Goal: Transaction & Acquisition: Book appointment/travel/reservation

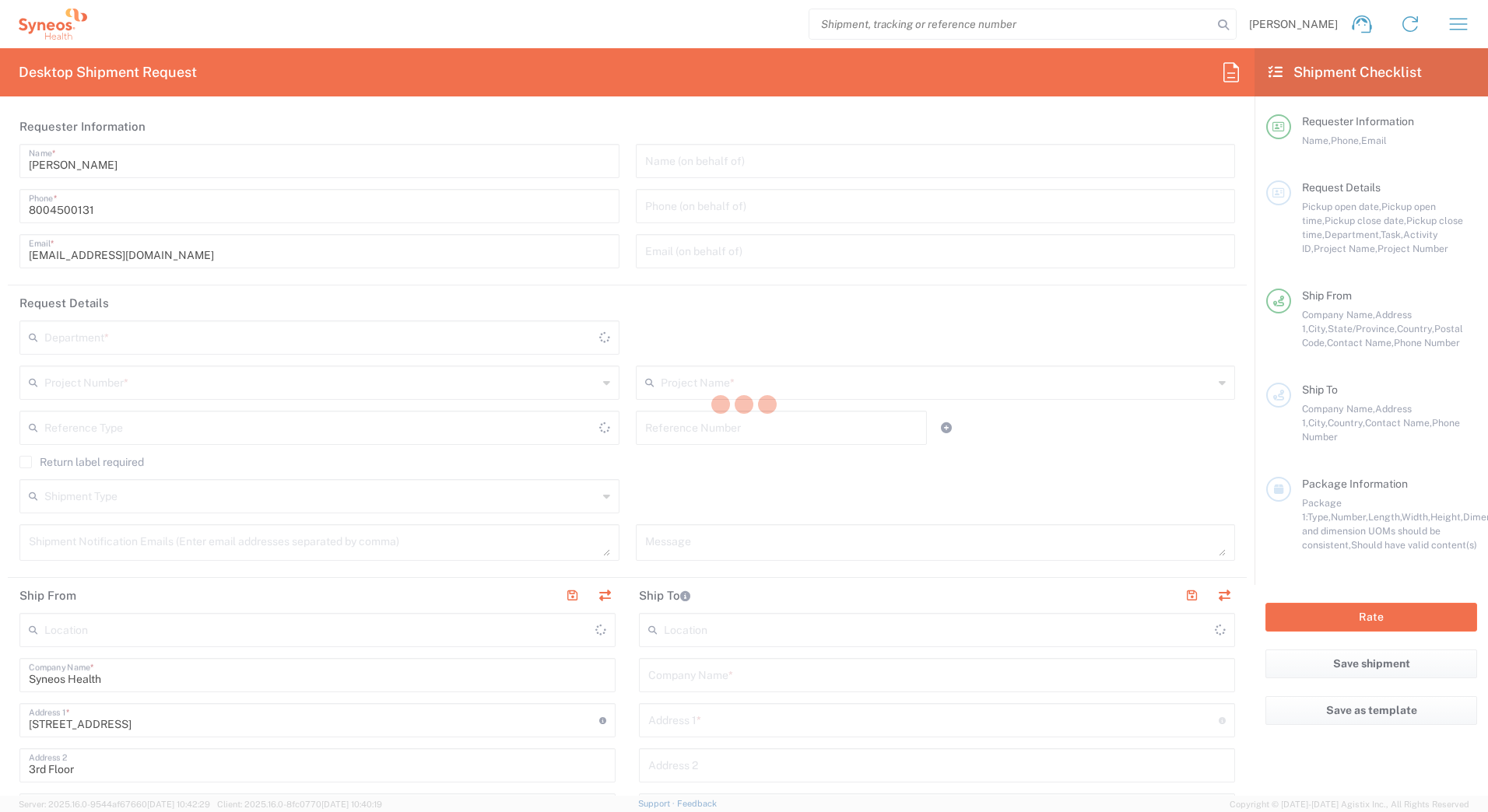
type input "4205"
type input "[US_STATE]"
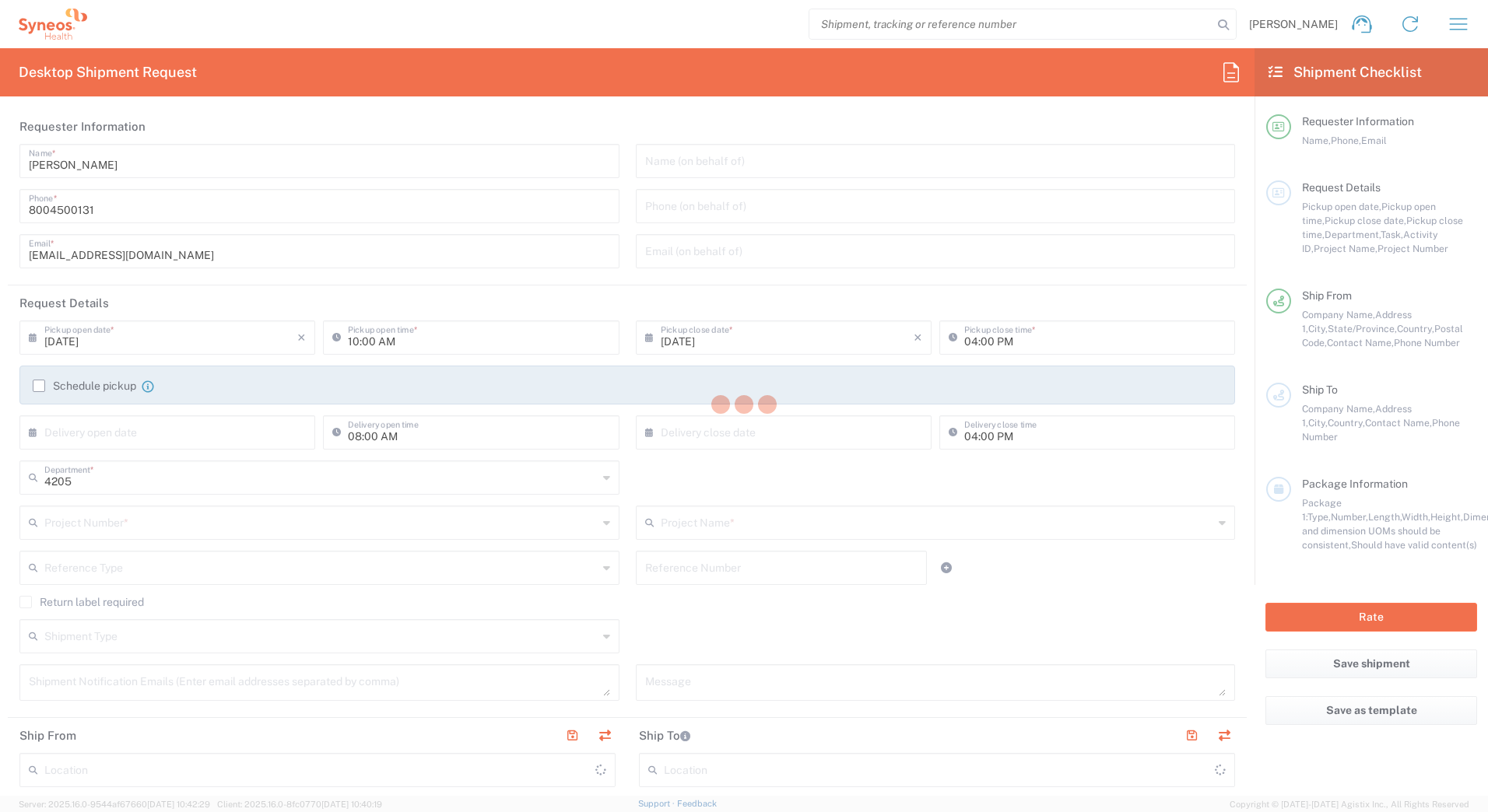
type input "[GEOGRAPHIC_DATA]"
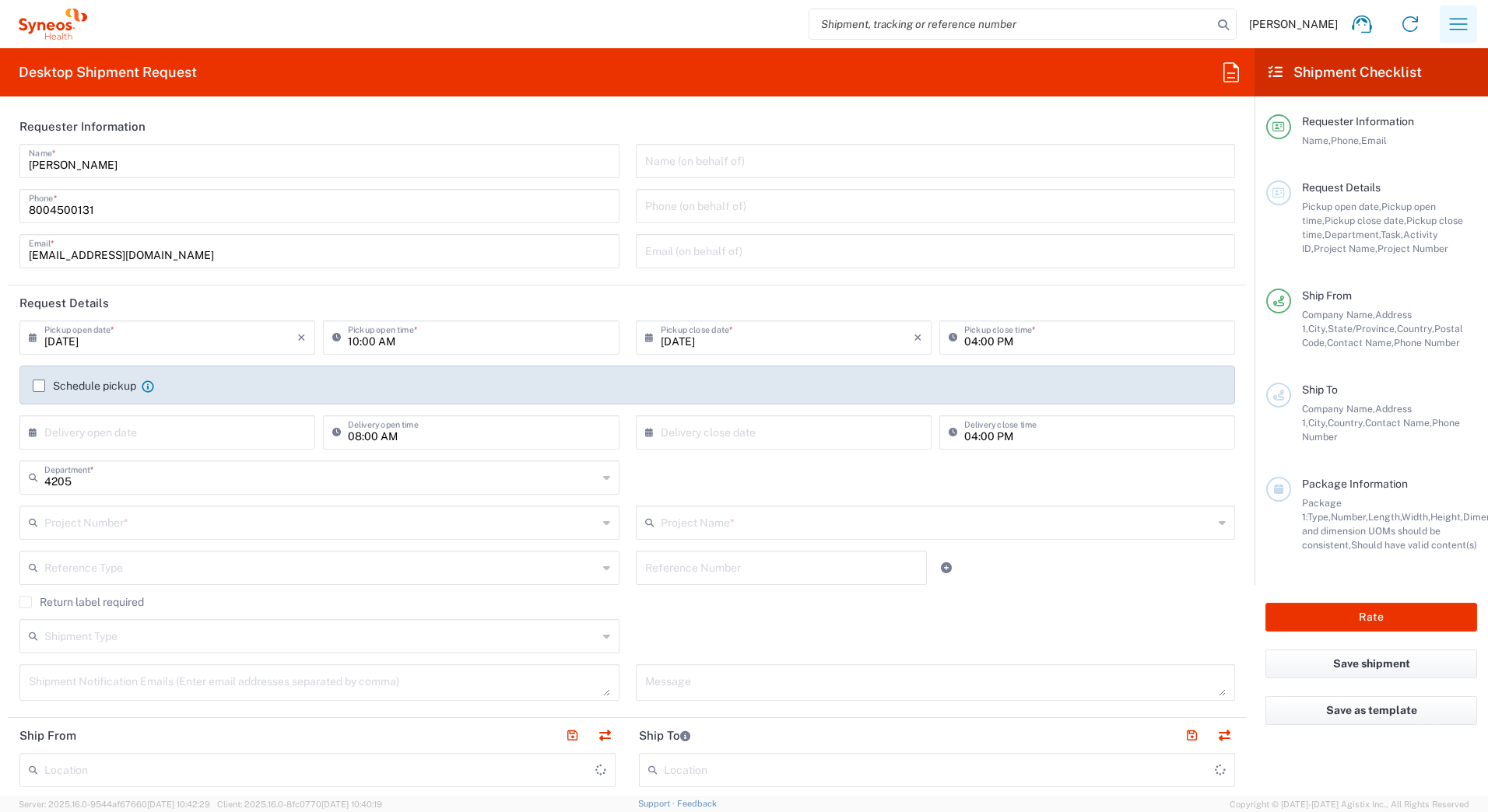
click at [1456, 24] on icon "button" at bounding box center [1459, 24] width 18 height 12
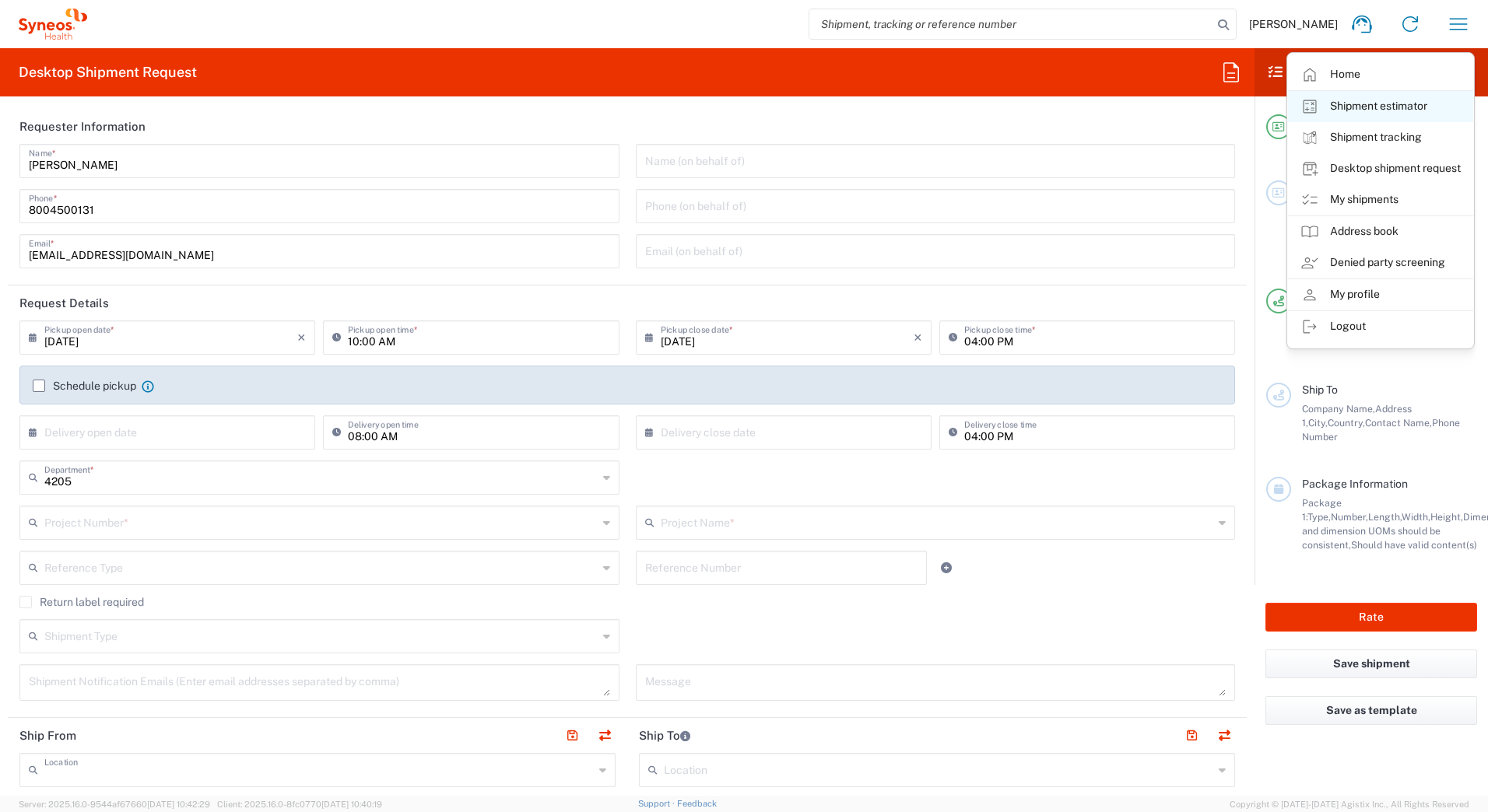
type input "Syneos Health Commercial Servi- [GEOGRAPHIC_DATA] [GEOGRAPHIC_DATA]"
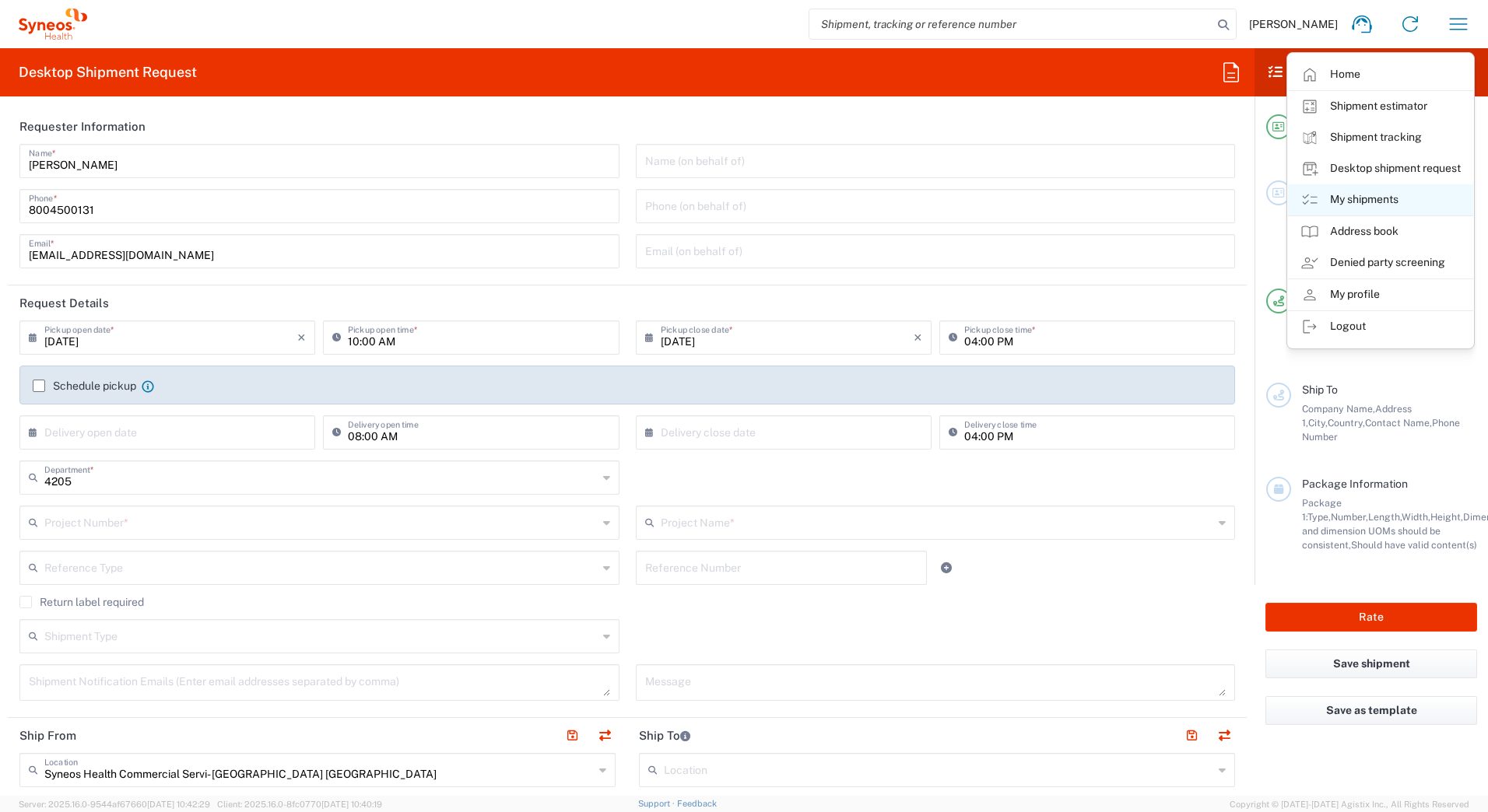
click at [1339, 192] on link "My shipments" at bounding box center [1381, 199] width 185 height 31
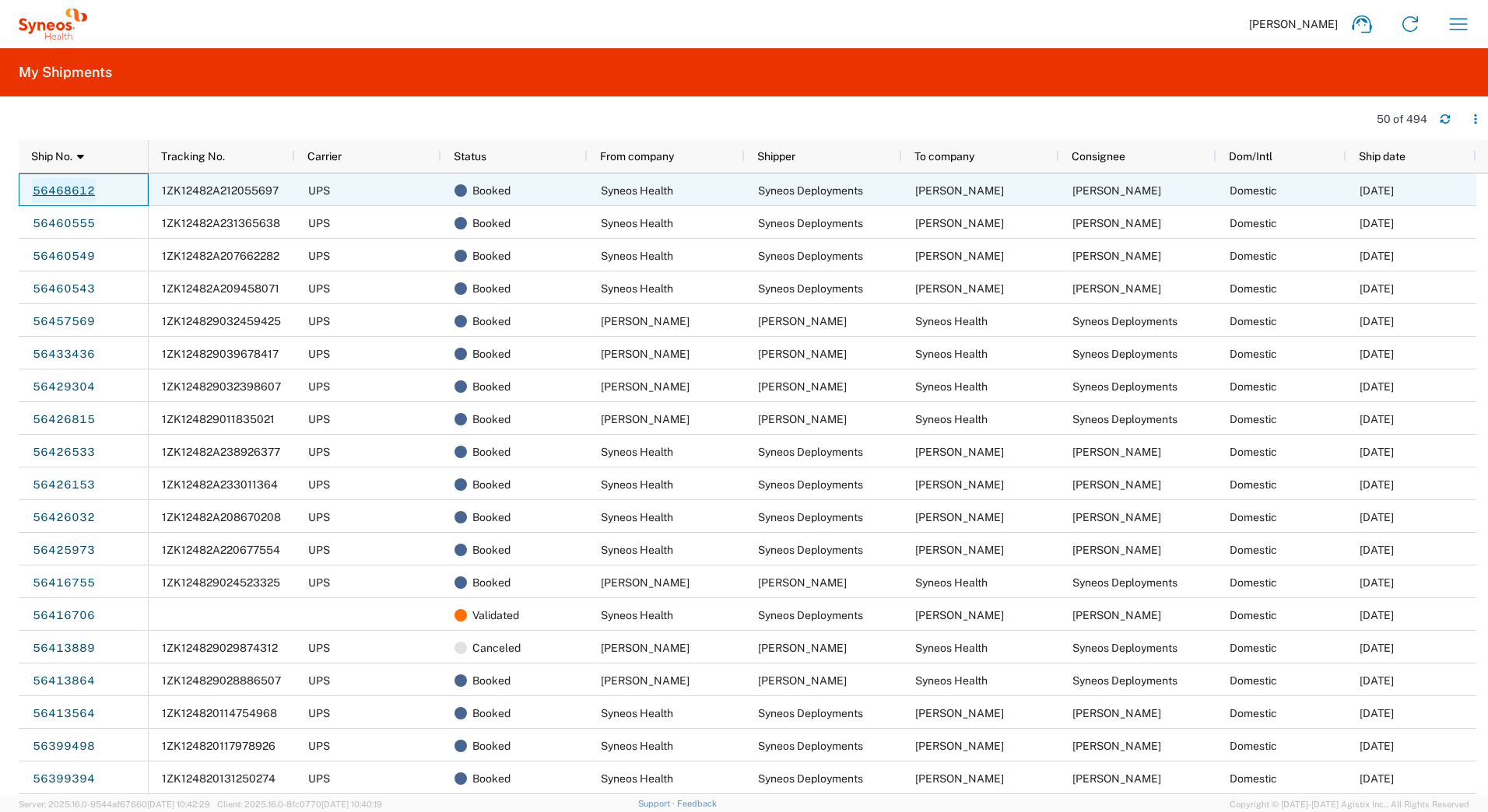
click at [40, 186] on link "56468612" at bounding box center [63, 191] width 64 height 25
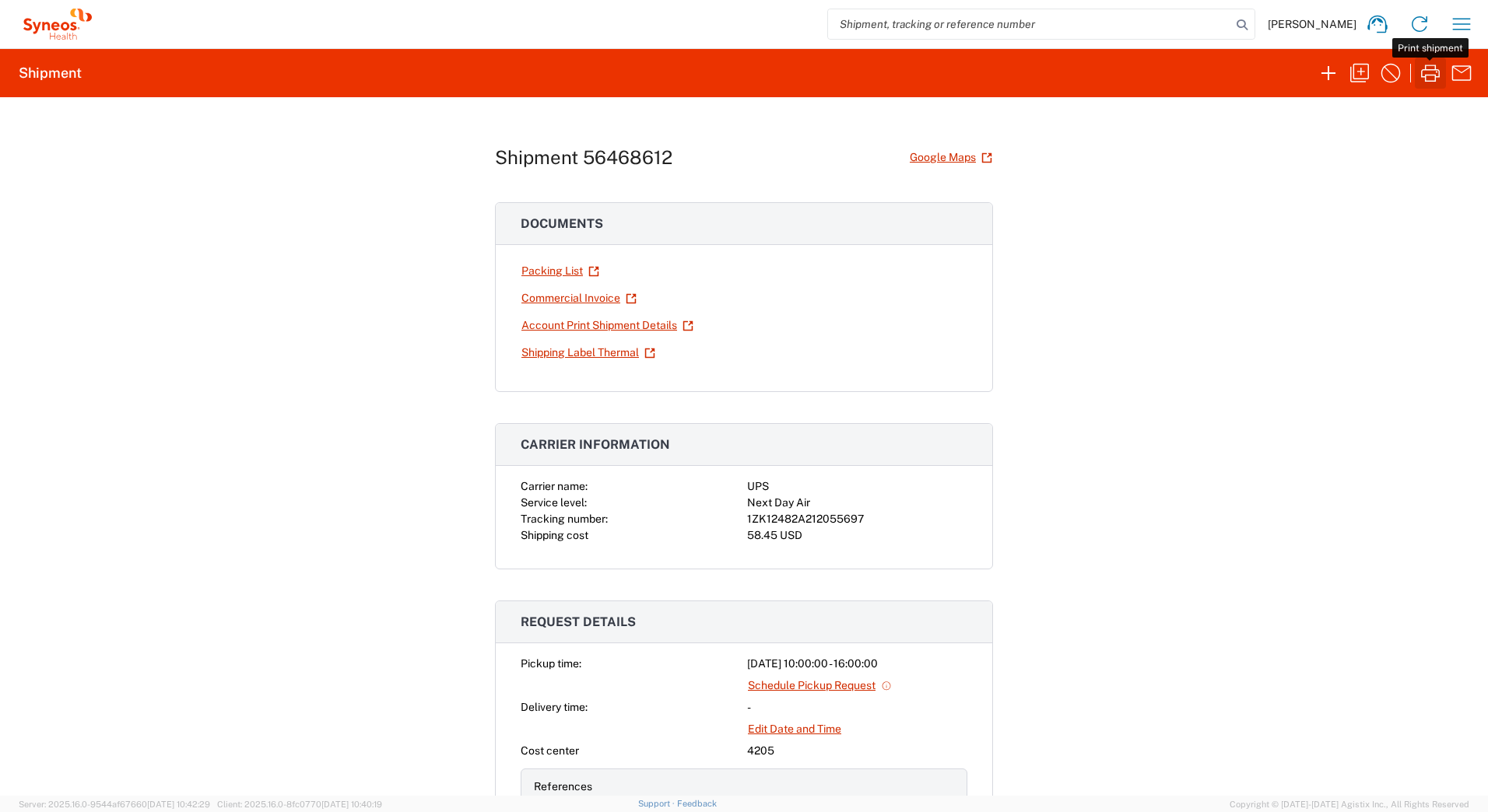
click at [1427, 74] on icon "button" at bounding box center [1430, 73] width 25 height 25
click at [831, 522] on div "1ZK12482A212055697" at bounding box center [857, 519] width 220 height 17
click at [830, 519] on div "1ZK12482A212055697" at bounding box center [857, 519] width 220 height 17
click at [827, 518] on div "1ZK12482A212055697" at bounding box center [857, 519] width 220 height 17
click at [827, 518] on div "1ZK12482A212055697" at bounding box center [857, 519] width 220 height 17
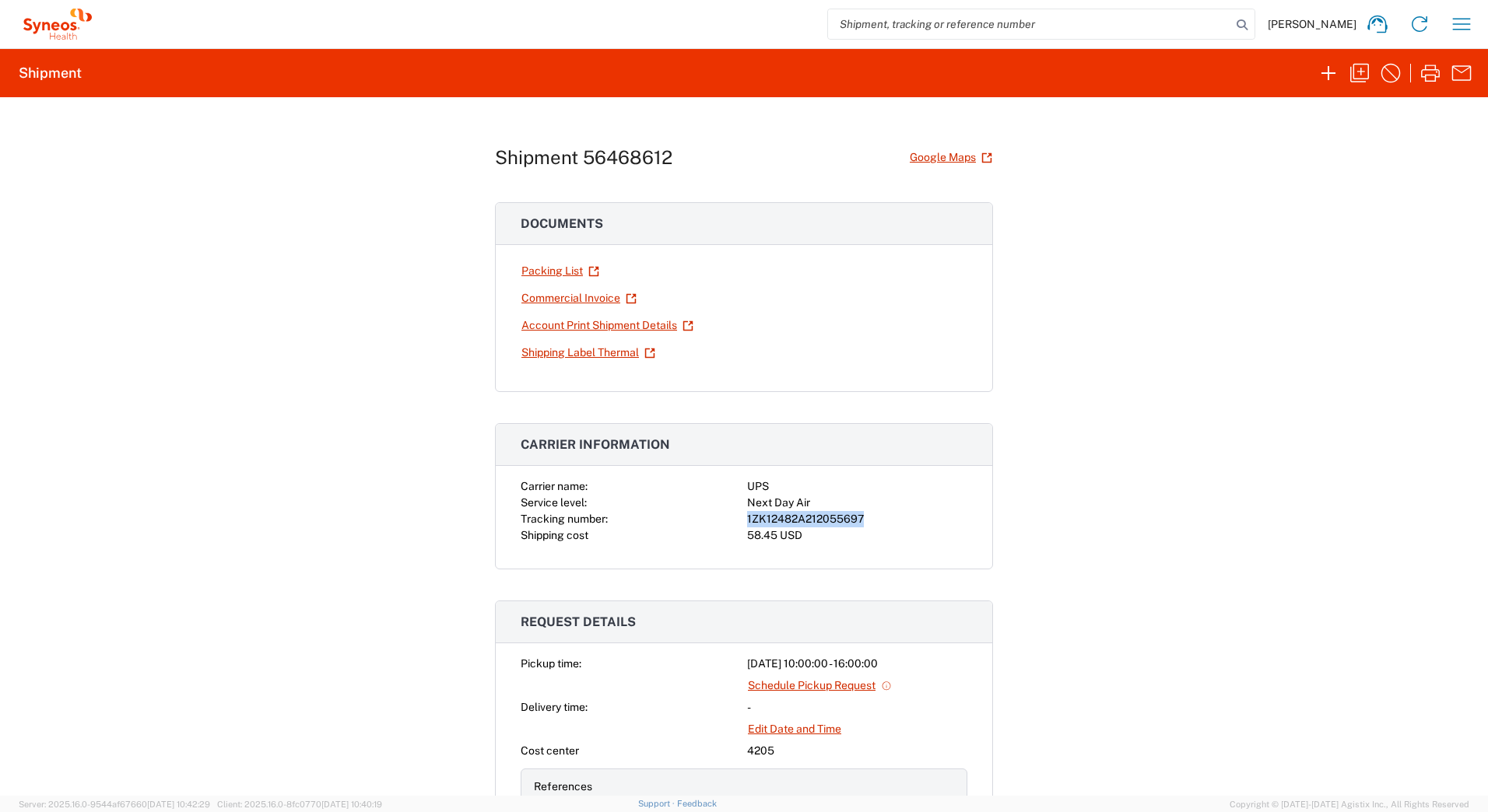
copy div "1ZK12482A212055697"
click at [573, 352] on link "Shipping Label Thermal" at bounding box center [588, 352] width 135 height 27
click at [562, 354] on link "Shipping Label Thermal" at bounding box center [588, 352] width 135 height 27
click at [1431, 76] on icon "button" at bounding box center [1430, 73] width 19 height 17
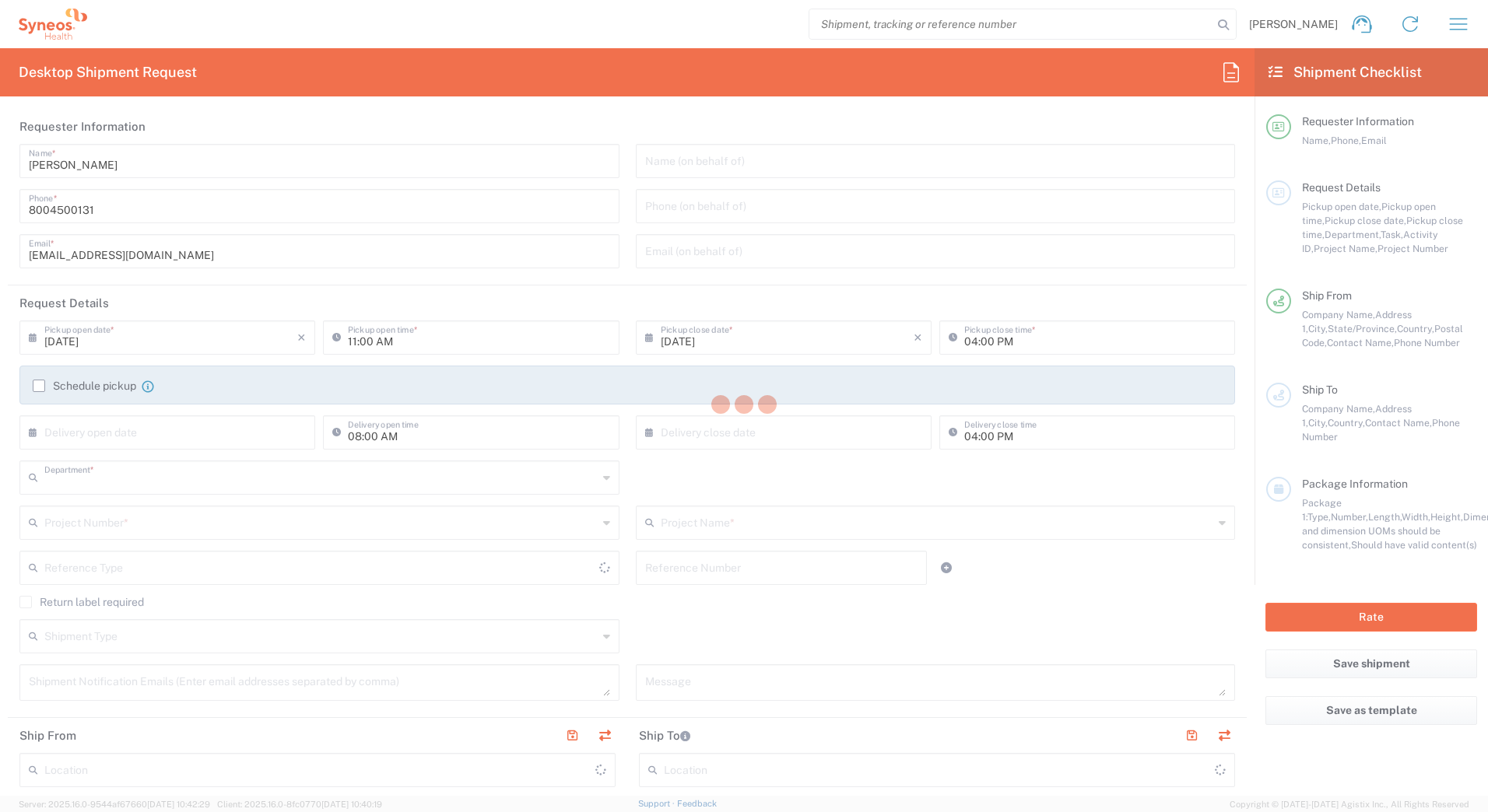
type input "4205"
type input "[US_STATE]"
type input "[GEOGRAPHIC_DATA]"
type input "Syneos Health Commercial Servi- [GEOGRAPHIC_DATA] [GEOGRAPHIC_DATA]"
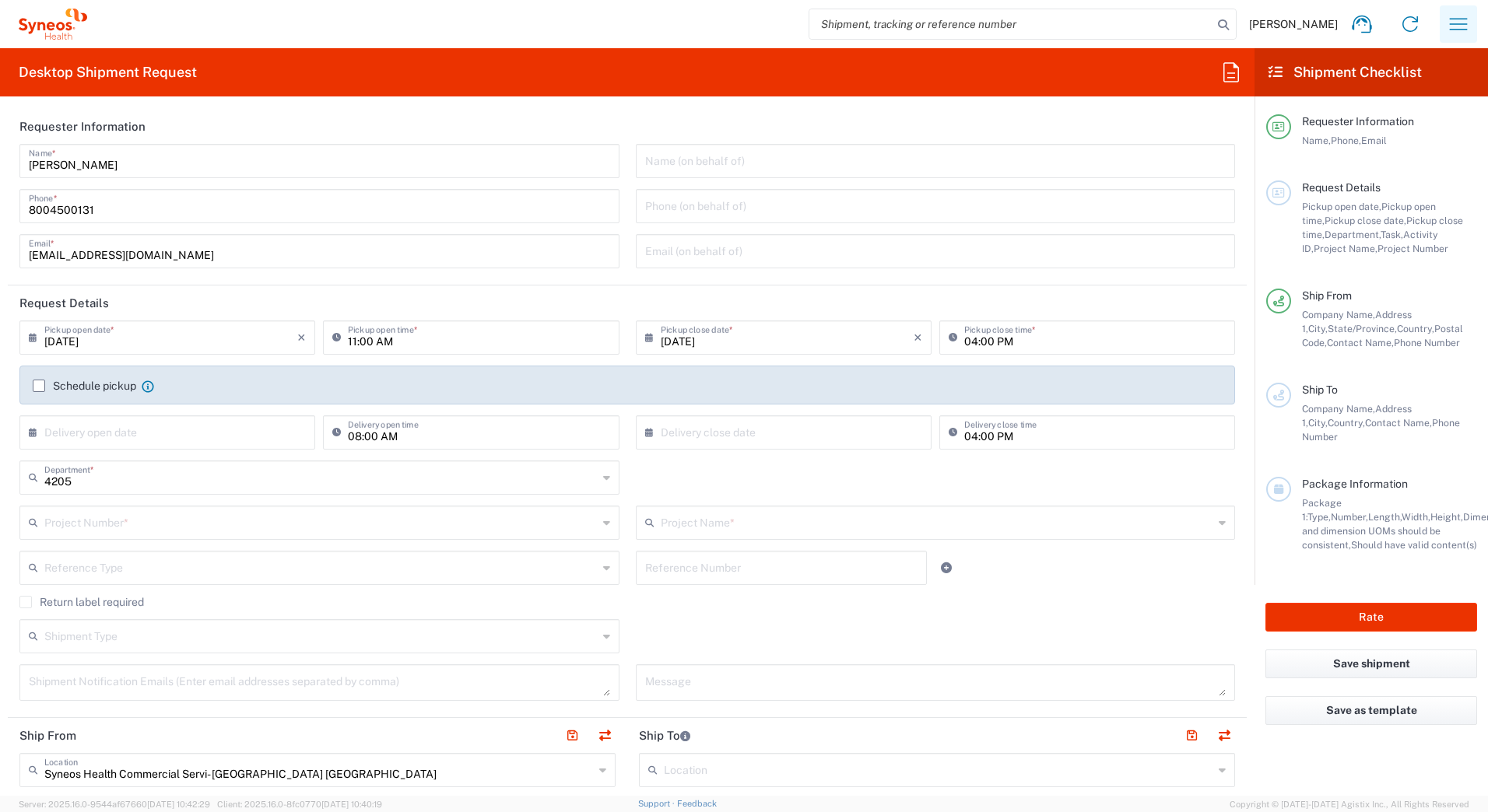
click at [1465, 9] on button "button" at bounding box center [1458, 24] width 37 height 37
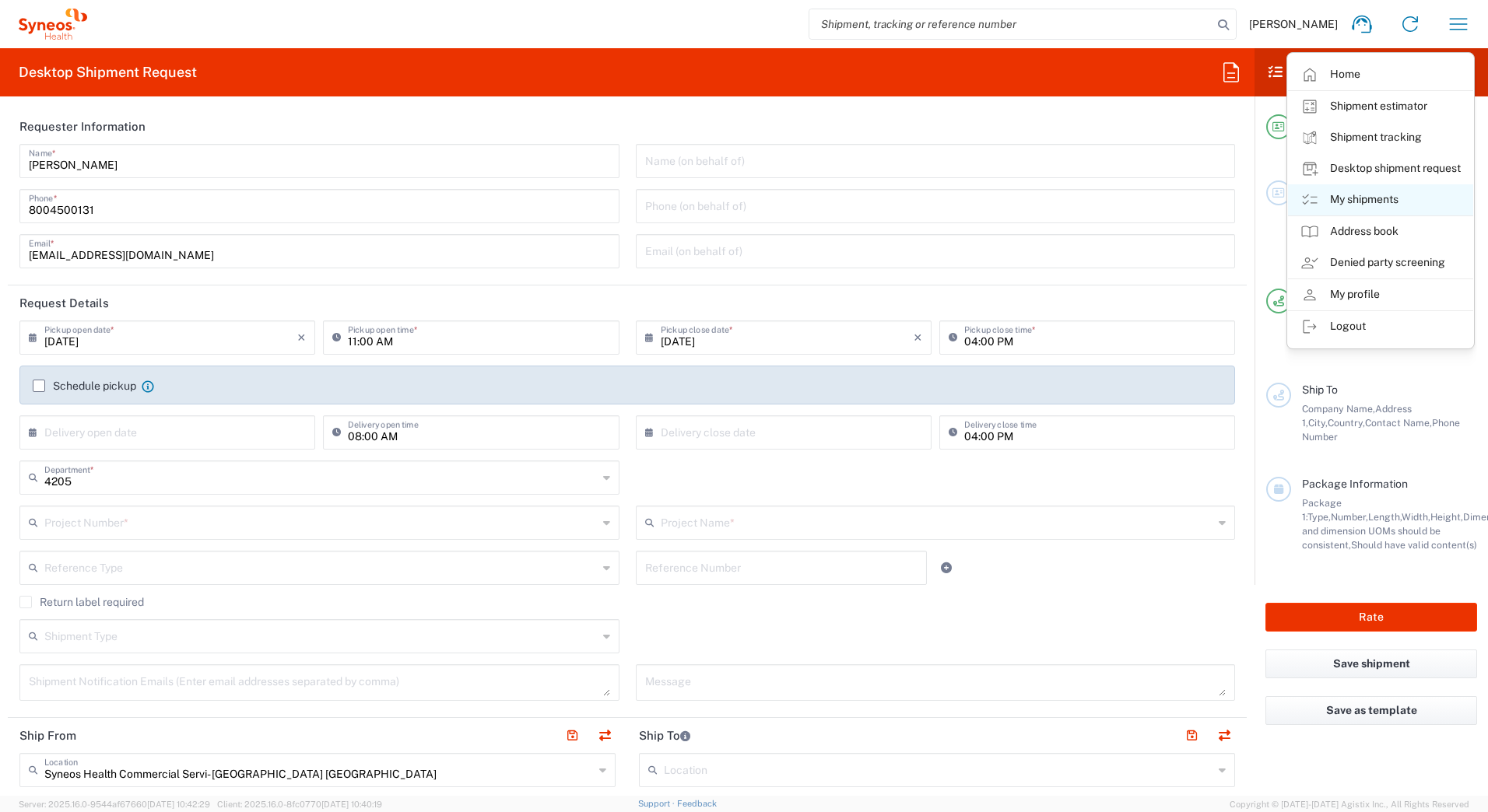
click at [1365, 198] on link "My shipments" at bounding box center [1381, 199] width 185 height 31
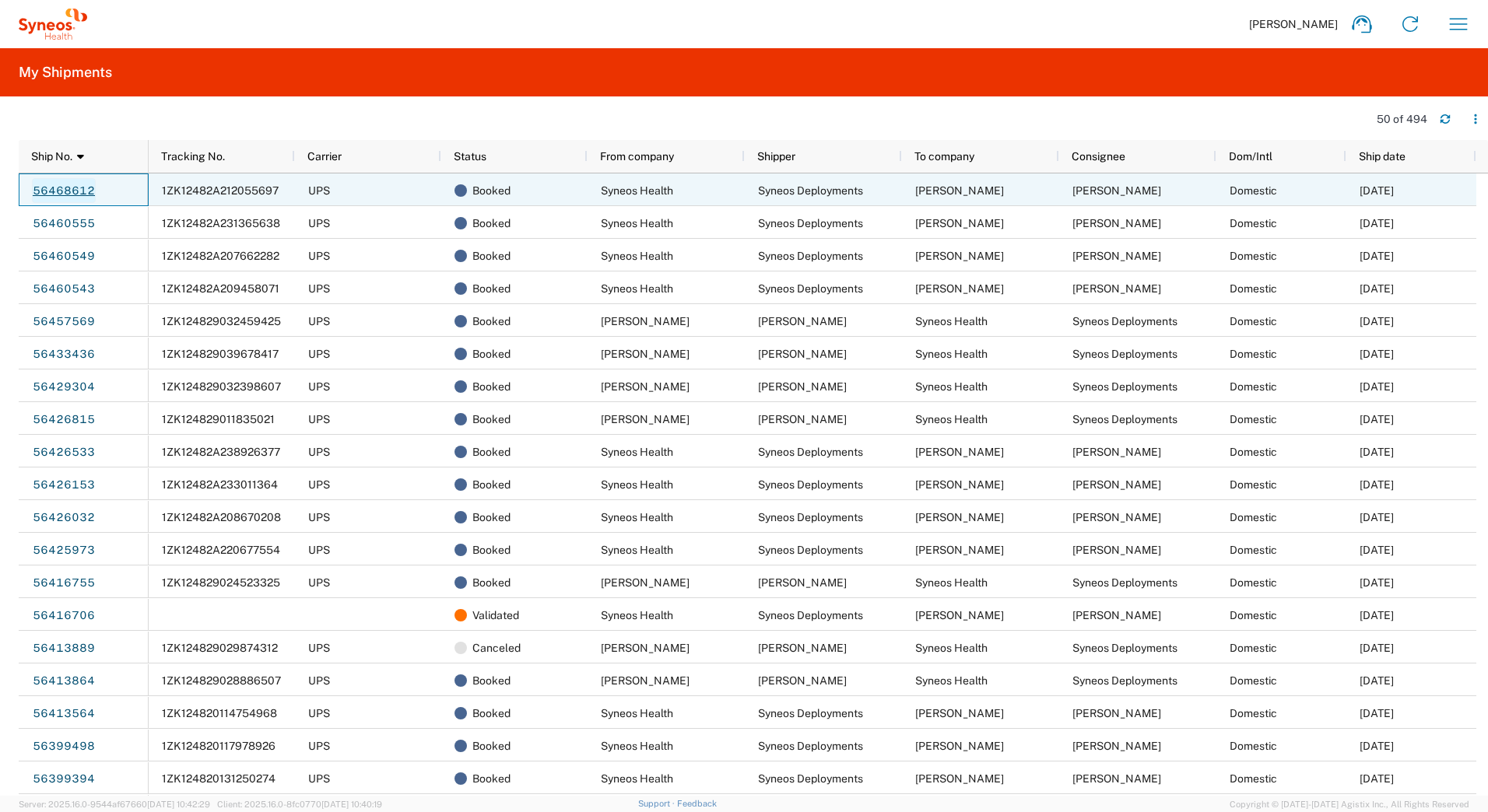
click at [62, 186] on link "56468612" at bounding box center [63, 191] width 64 height 25
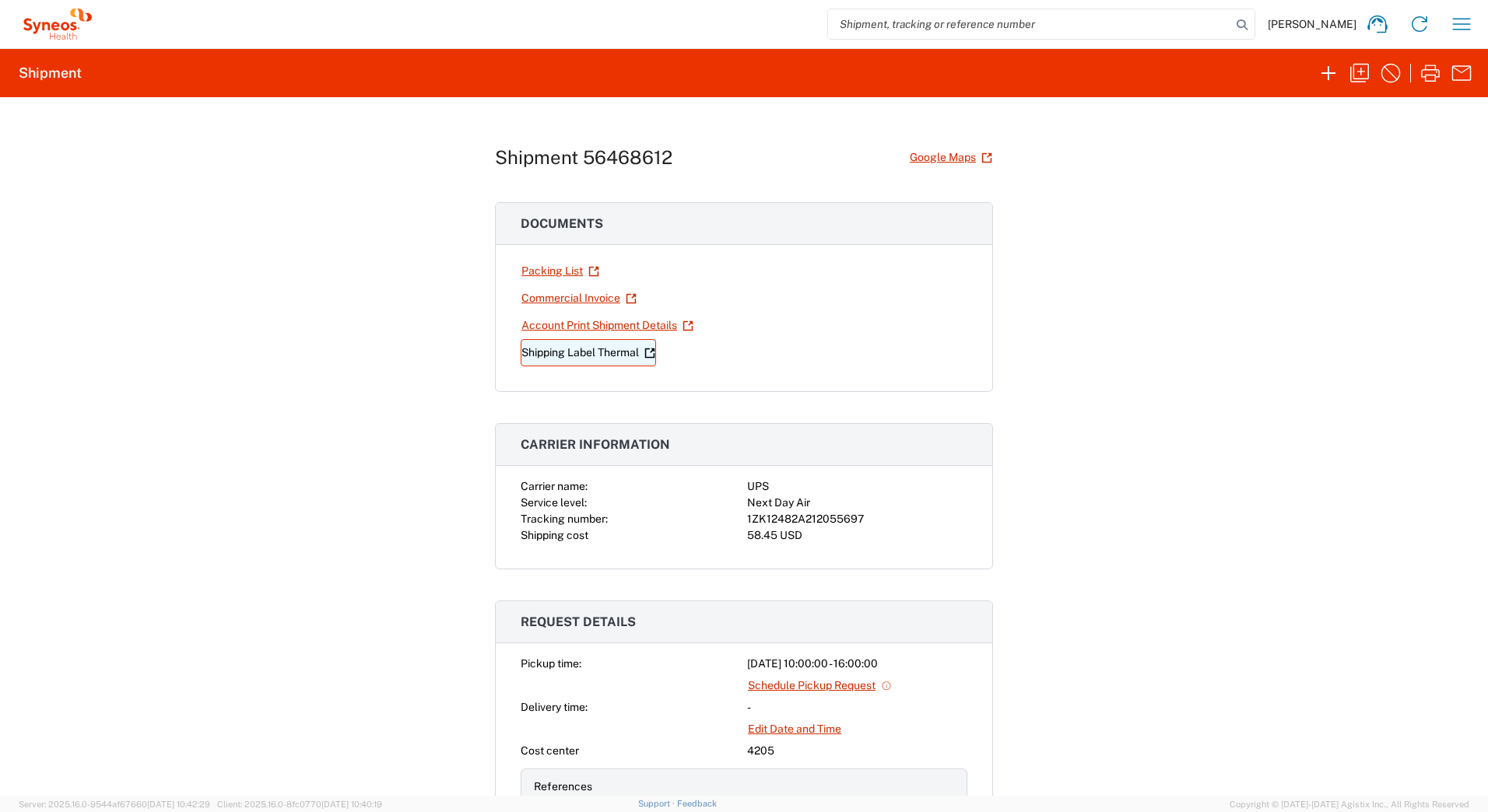
click at [583, 351] on link "Shipping Label Thermal" at bounding box center [588, 352] width 135 height 27
click at [1356, 74] on icon "button" at bounding box center [1360, 73] width 25 height 25
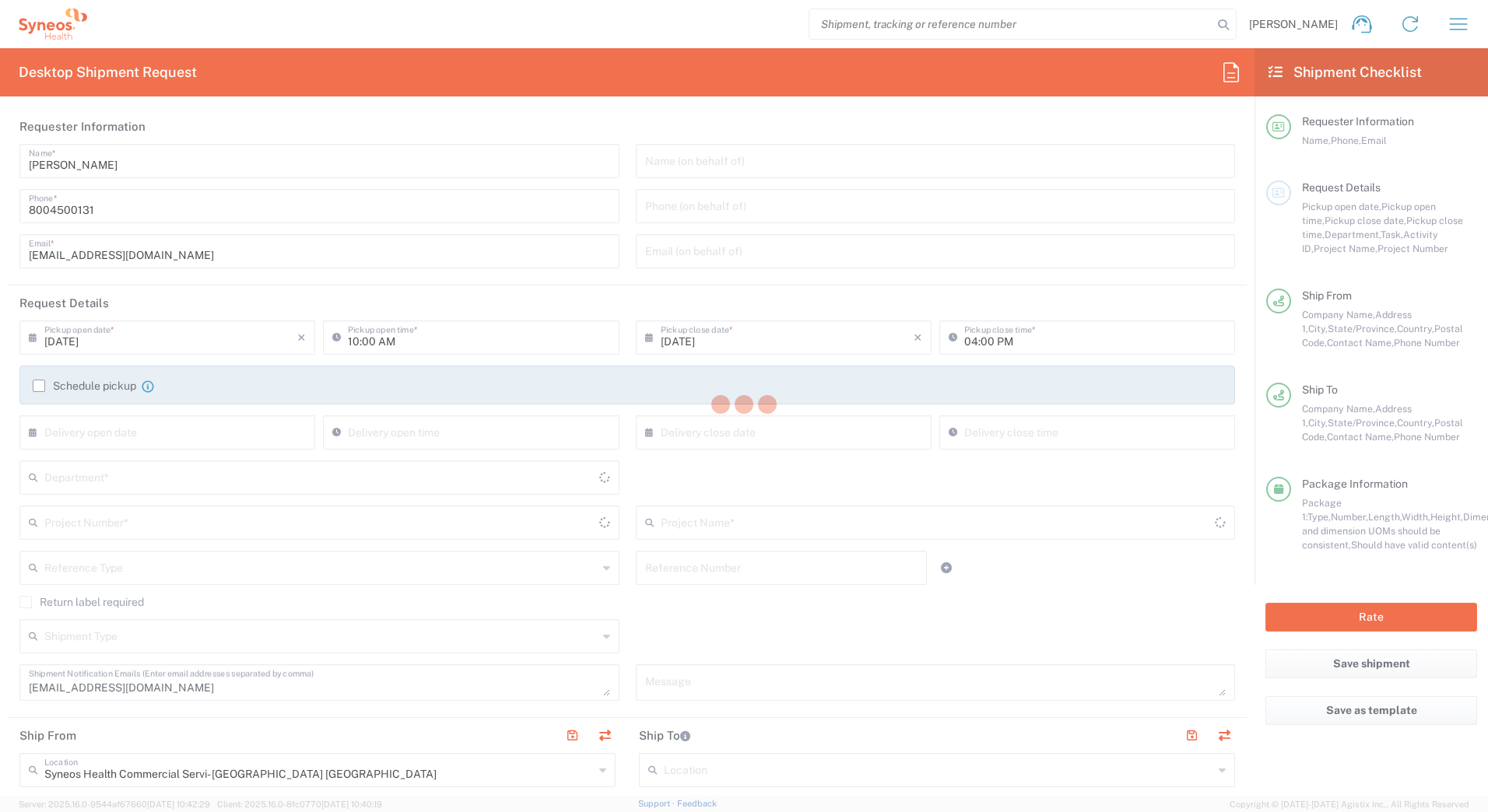
type input "4205"
type input "7642"
type input "Amgen Virtual RAS Tm"
type input "[US_STATE]"
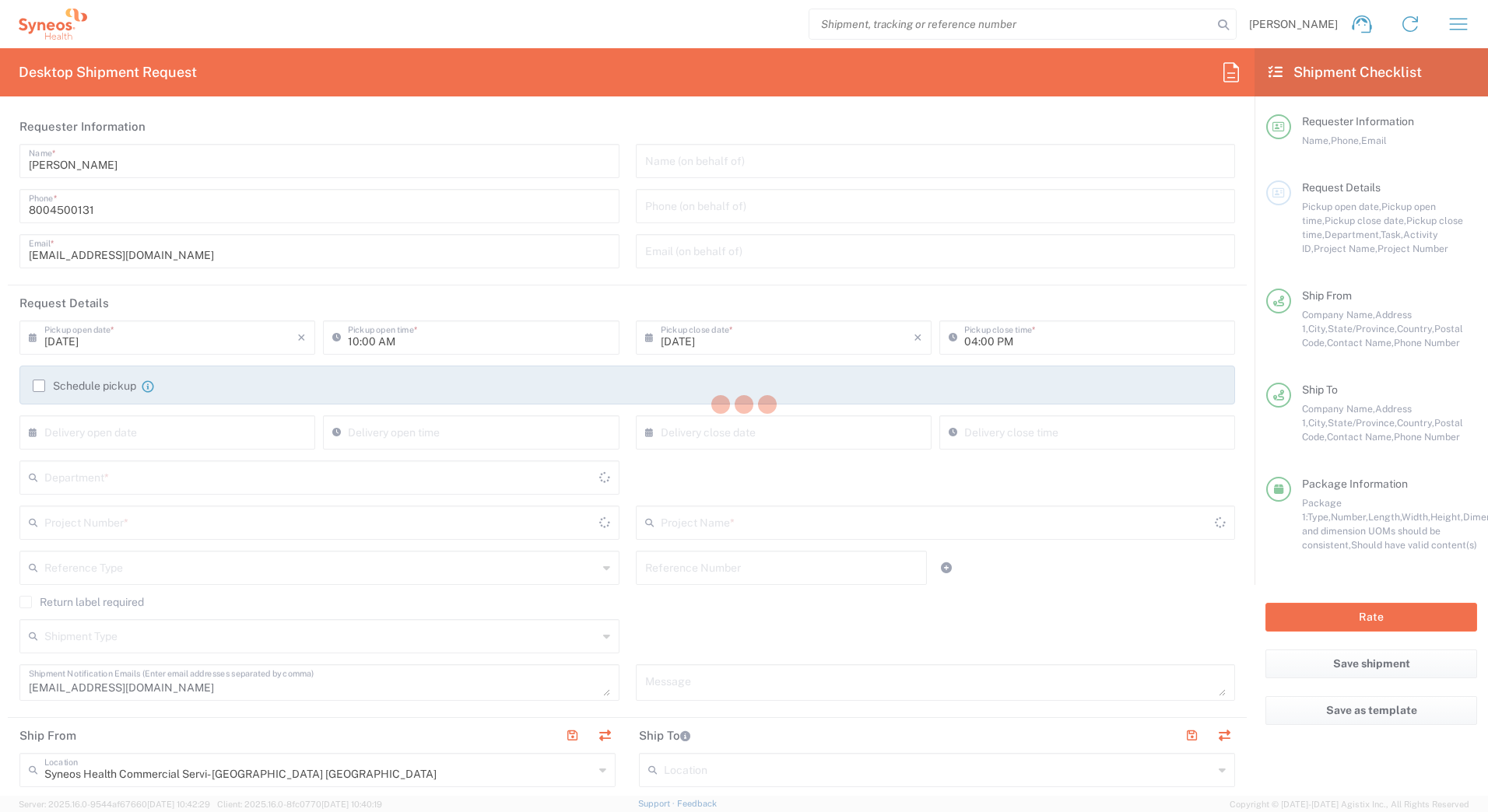
type input "Your Packaging"
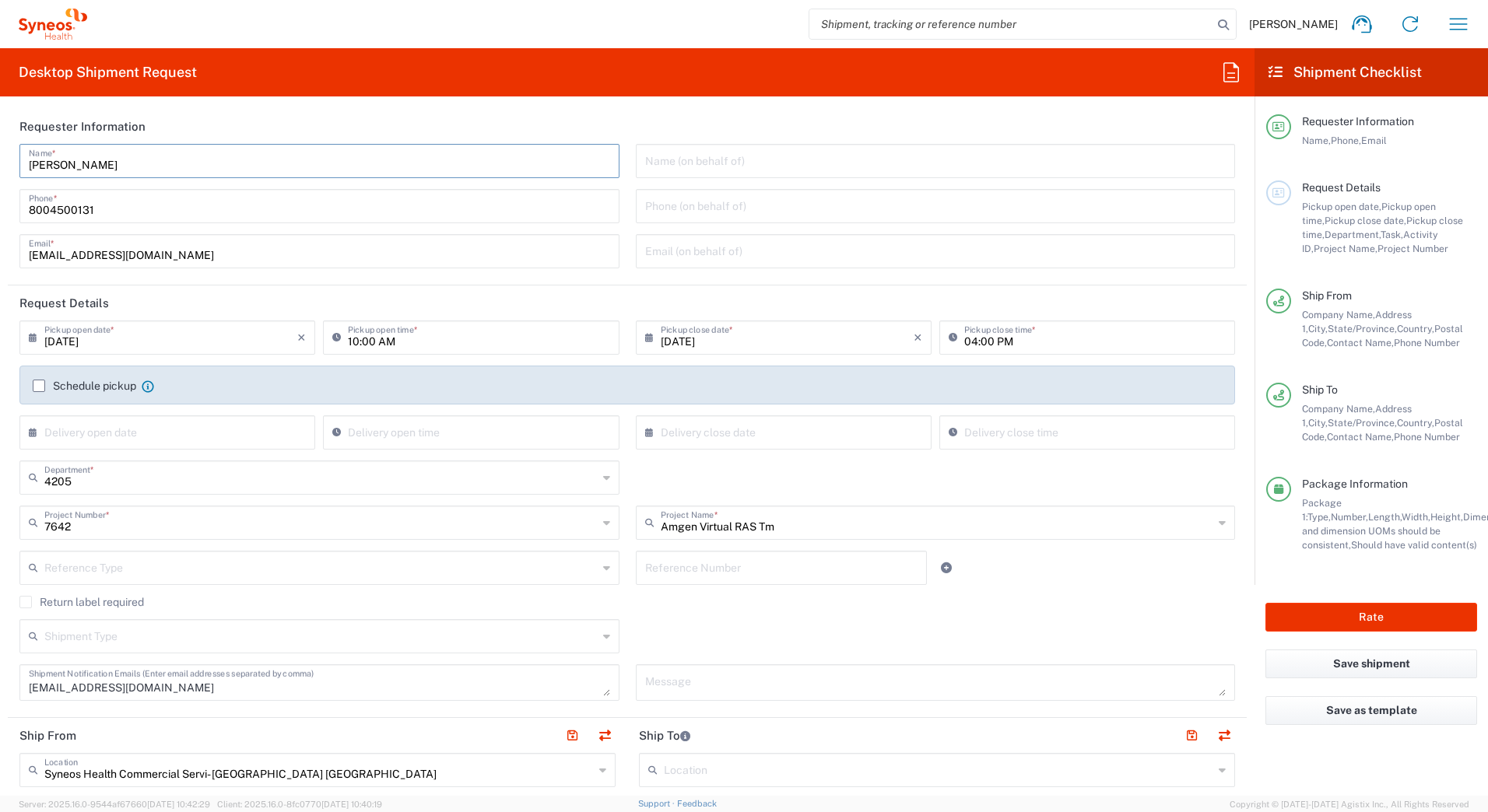
drag, startPoint x: 119, startPoint y: 162, endPoint x: 16, endPoint y: 163, distance: 103.0
click at [0, 160] on html "David Horvath Home Shipment estimator Shipment tracking Desktop shipment reques…" at bounding box center [744, 406] width 1488 height 812
paste input "Syneos Deployments"
type input "Syneos Deployments"
drag, startPoint x: 482, startPoint y: 120, endPoint x: 526, endPoint y: 288, distance: 173.7
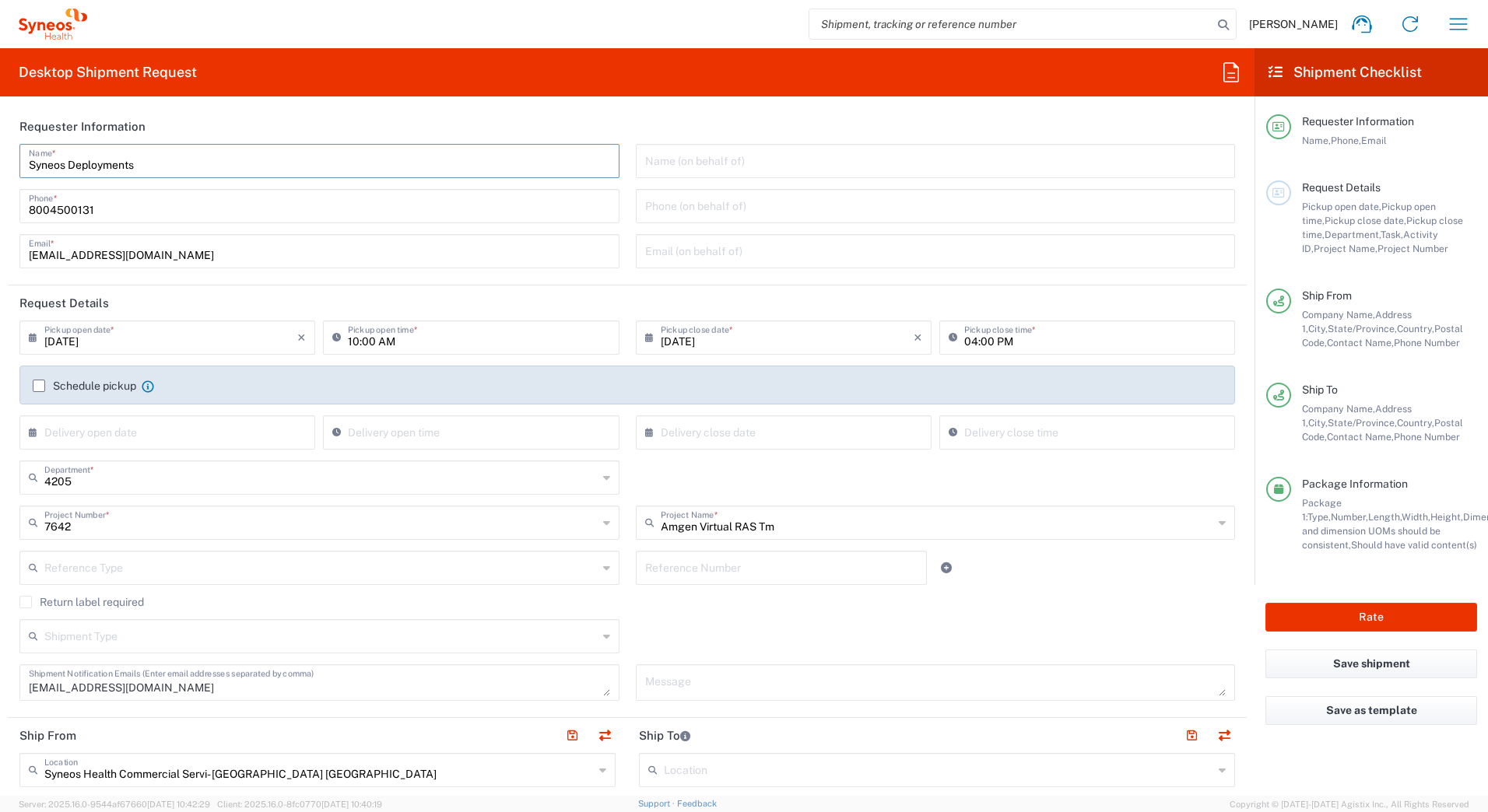
click at [482, 120] on header "Requester Information" at bounding box center [627, 126] width 1239 height 35
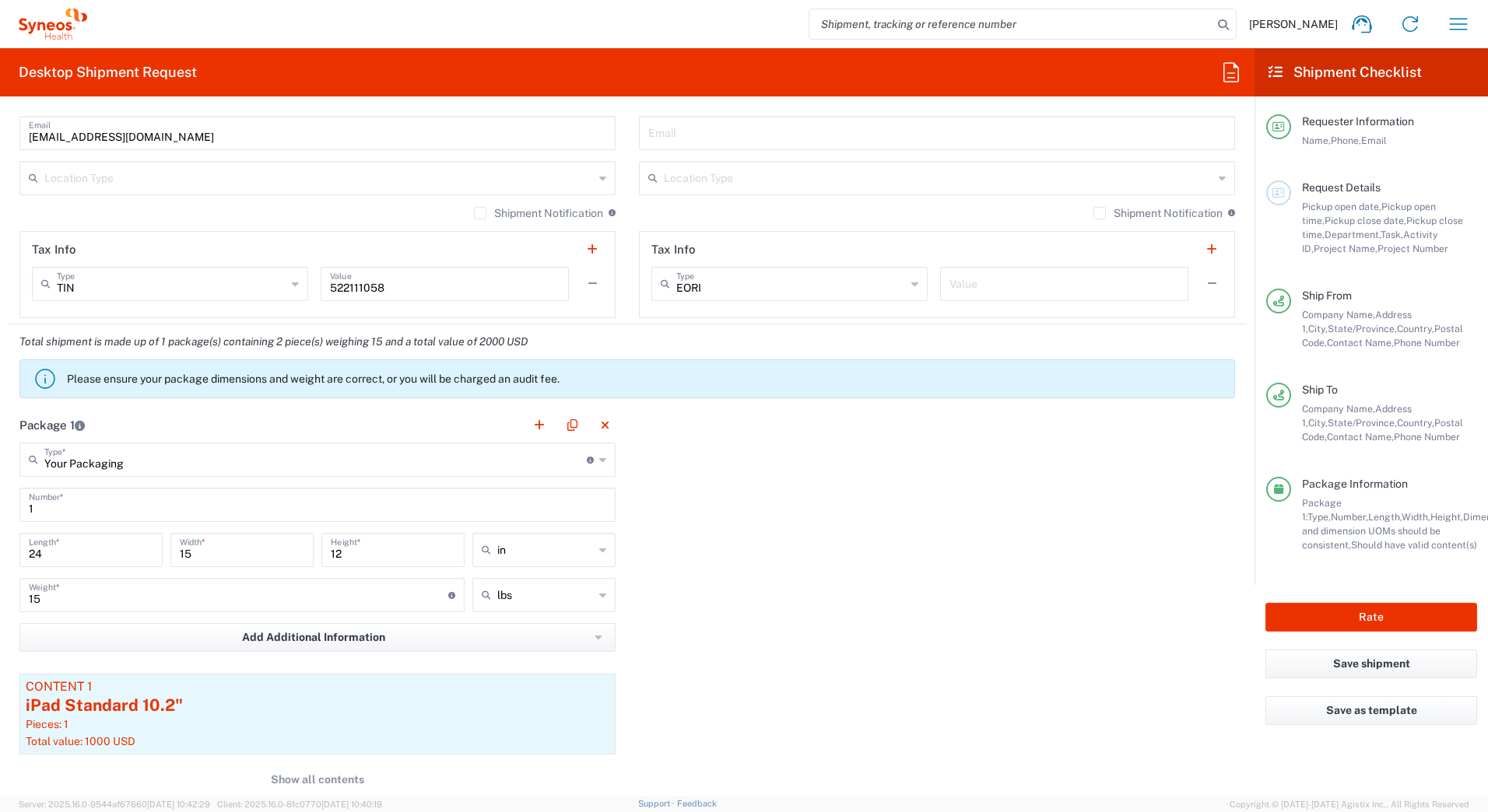
scroll to position [1089, 0]
click at [131, 551] on input "24" at bounding box center [91, 548] width 125 height 27
type input "27"
type input "5"
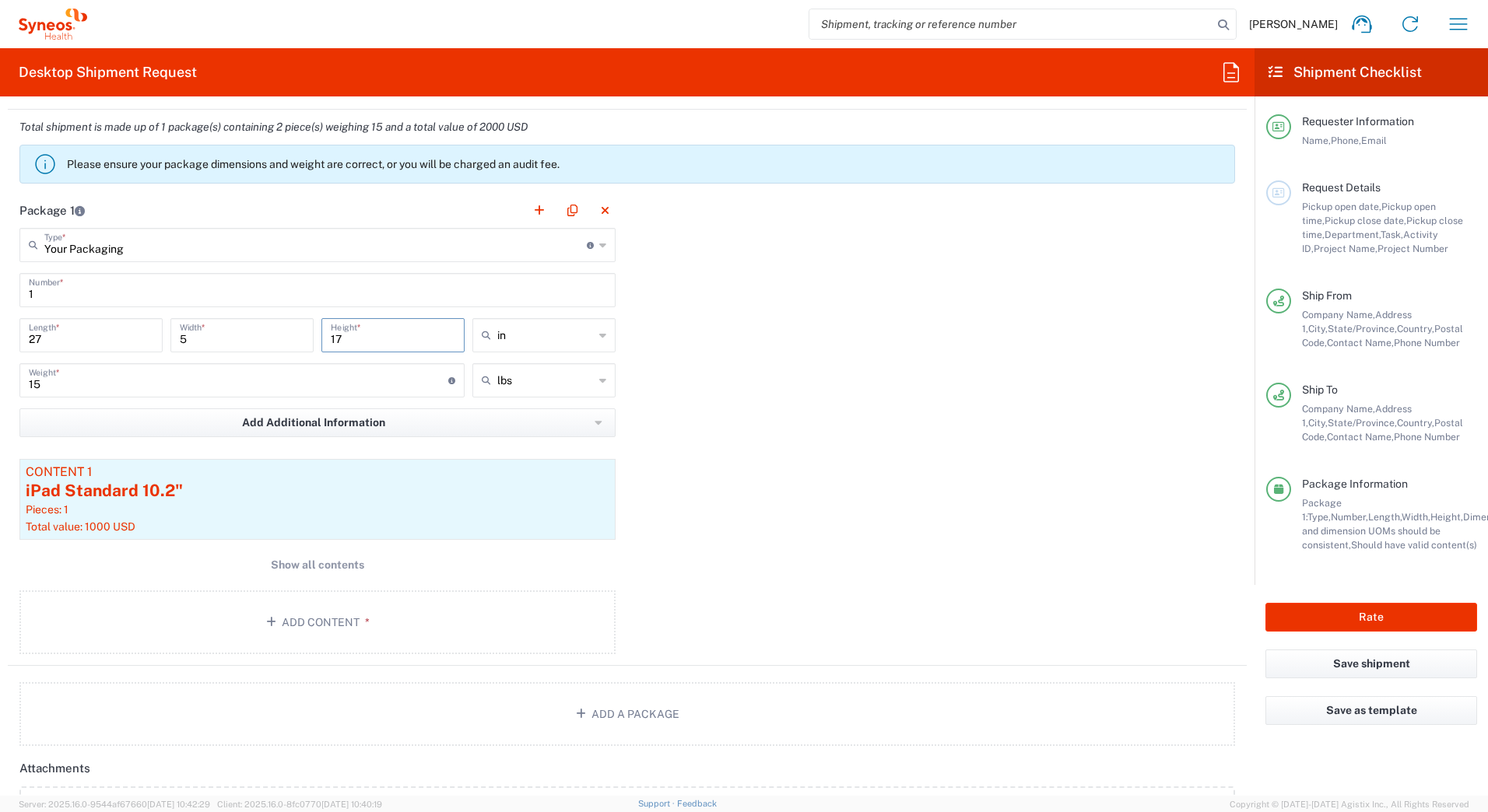
scroll to position [1322, 0]
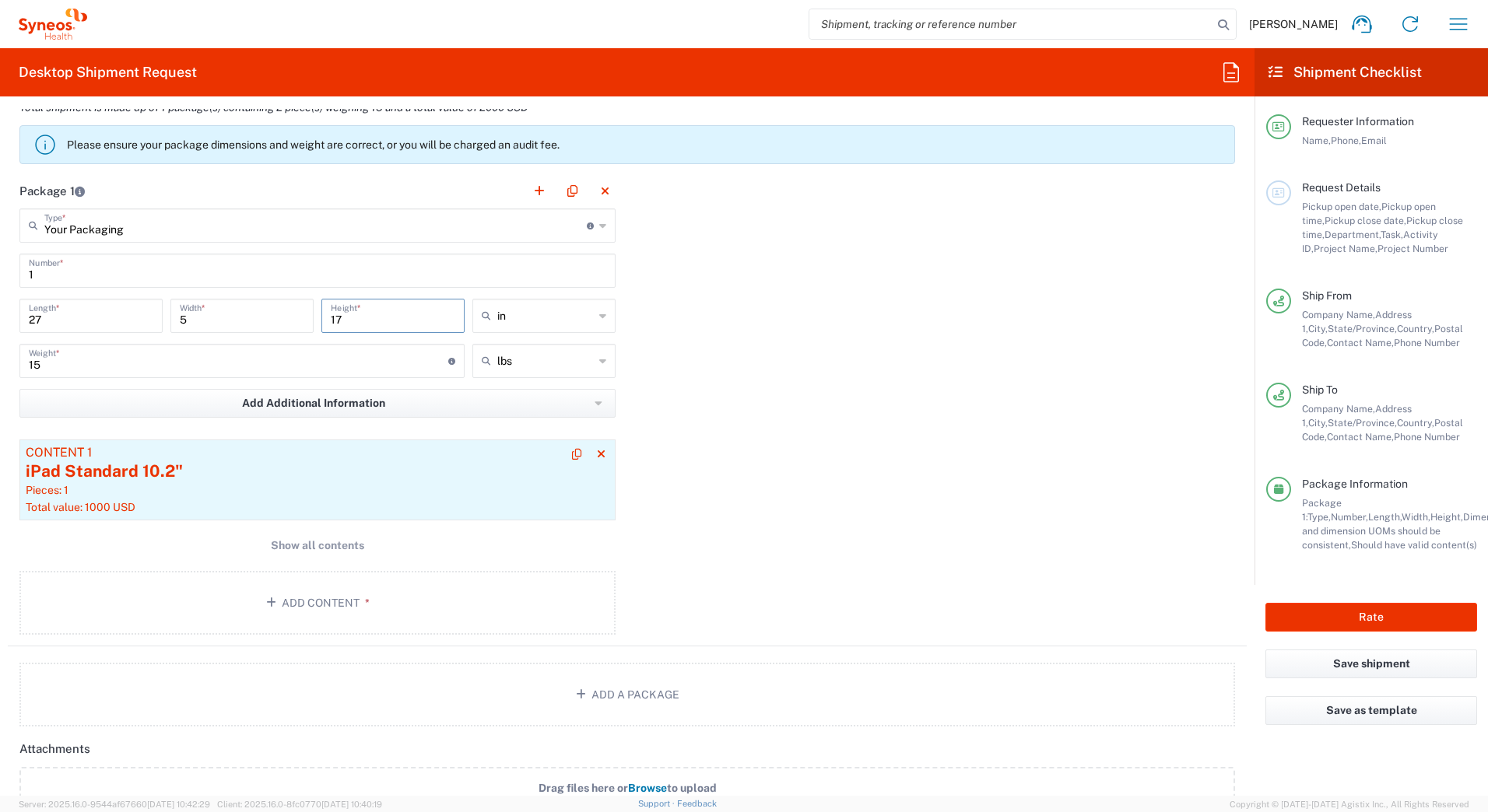
type input "17"
click at [282, 479] on div "iPad Standard 10.2"" at bounding box center [318, 472] width 584 height 24
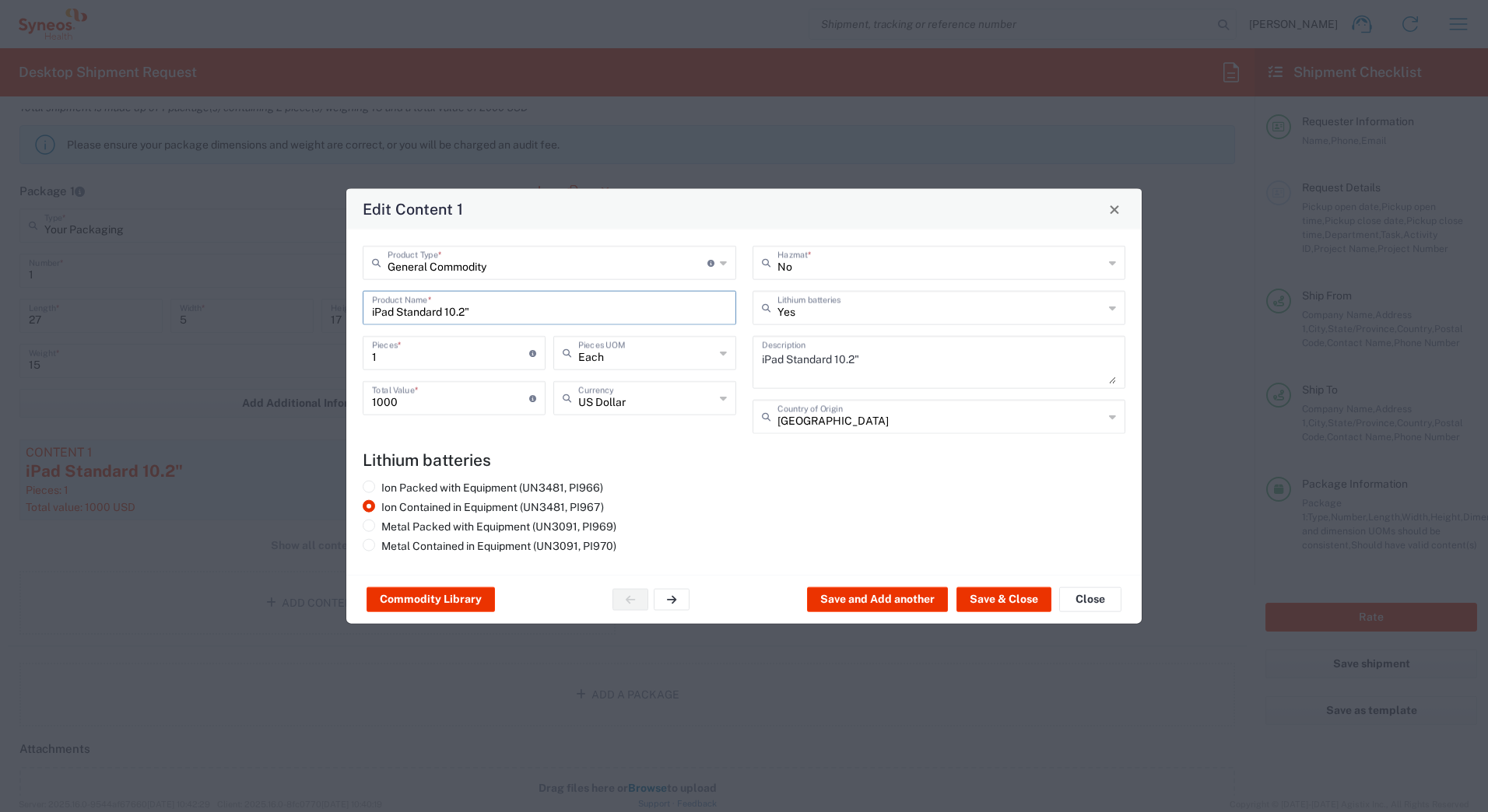
drag, startPoint x: 492, startPoint y: 314, endPoint x: 335, endPoint y: 317, distance: 157.0
click at [335, 317] on div "Edit Content 1 General Commodity Product Type * Document: Paper document genera…" at bounding box center [744, 406] width 1488 height 812
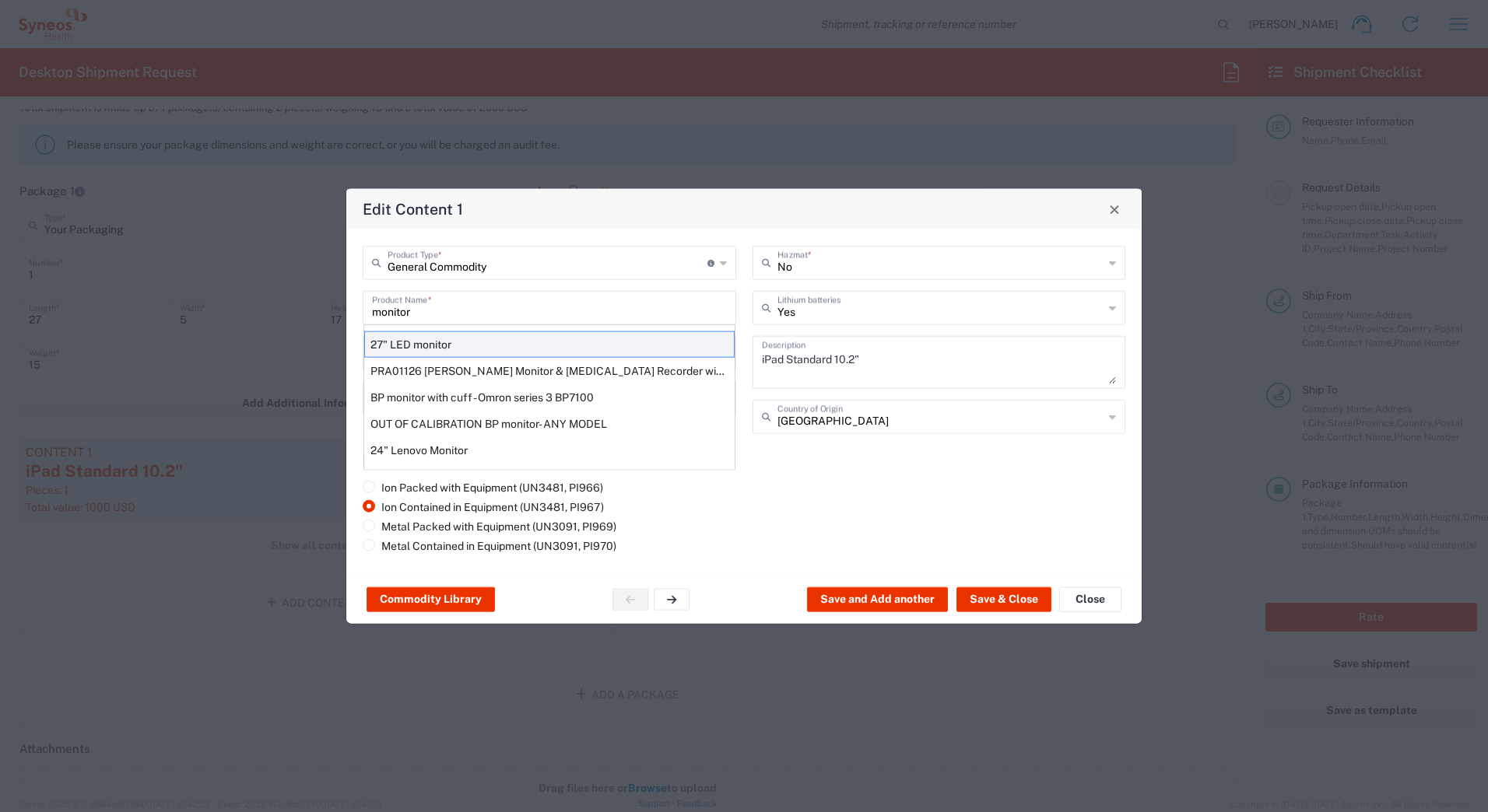
click at [387, 343] on div "27" LED monitor" at bounding box center [549, 344] width 371 height 26
type input "27" LED monitor"
type input "No"
type textarea "27" LED monitor"
type input "[GEOGRAPHIC_DATA]"
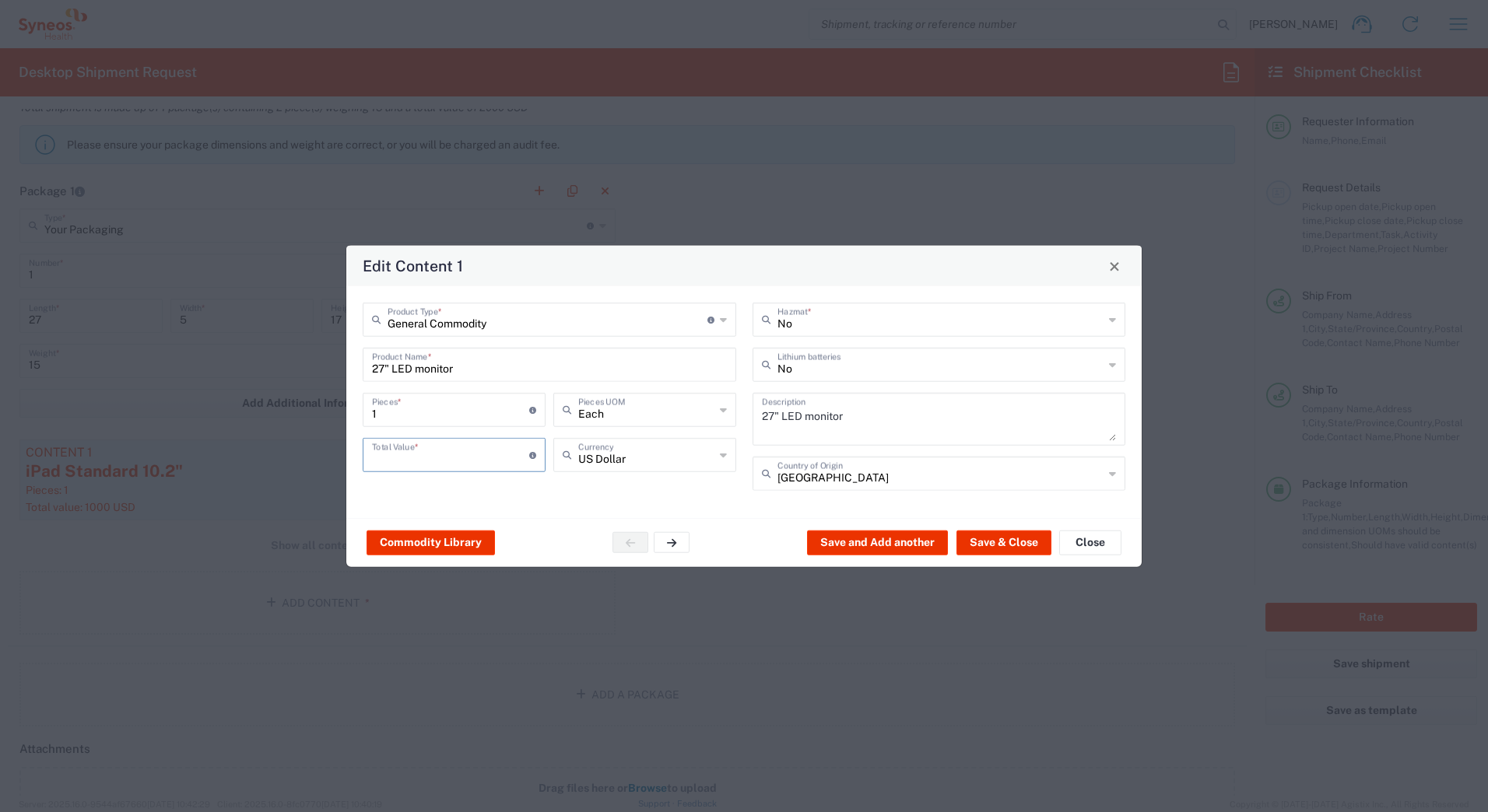
click at [401, 447] on input "number" at bounding box center [450, 453] width 157 height 27
type input "500"
click at [981, 541] on button "Save & Close" at bounding box center [1004, 543] width 95 height 25
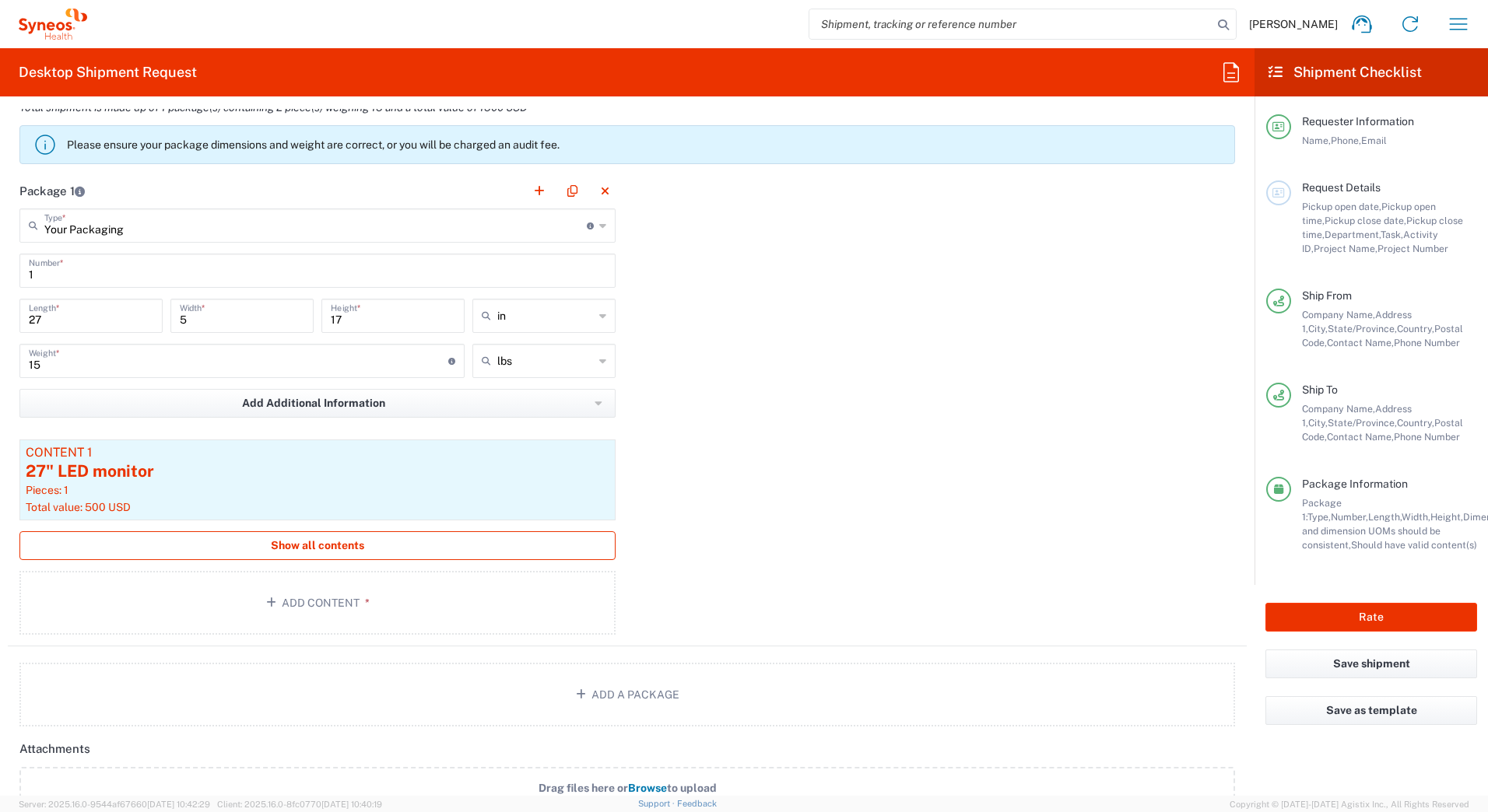
click at [299, 544] on span "Show all contents" at bounding box center [318, 546] width 93 height 15
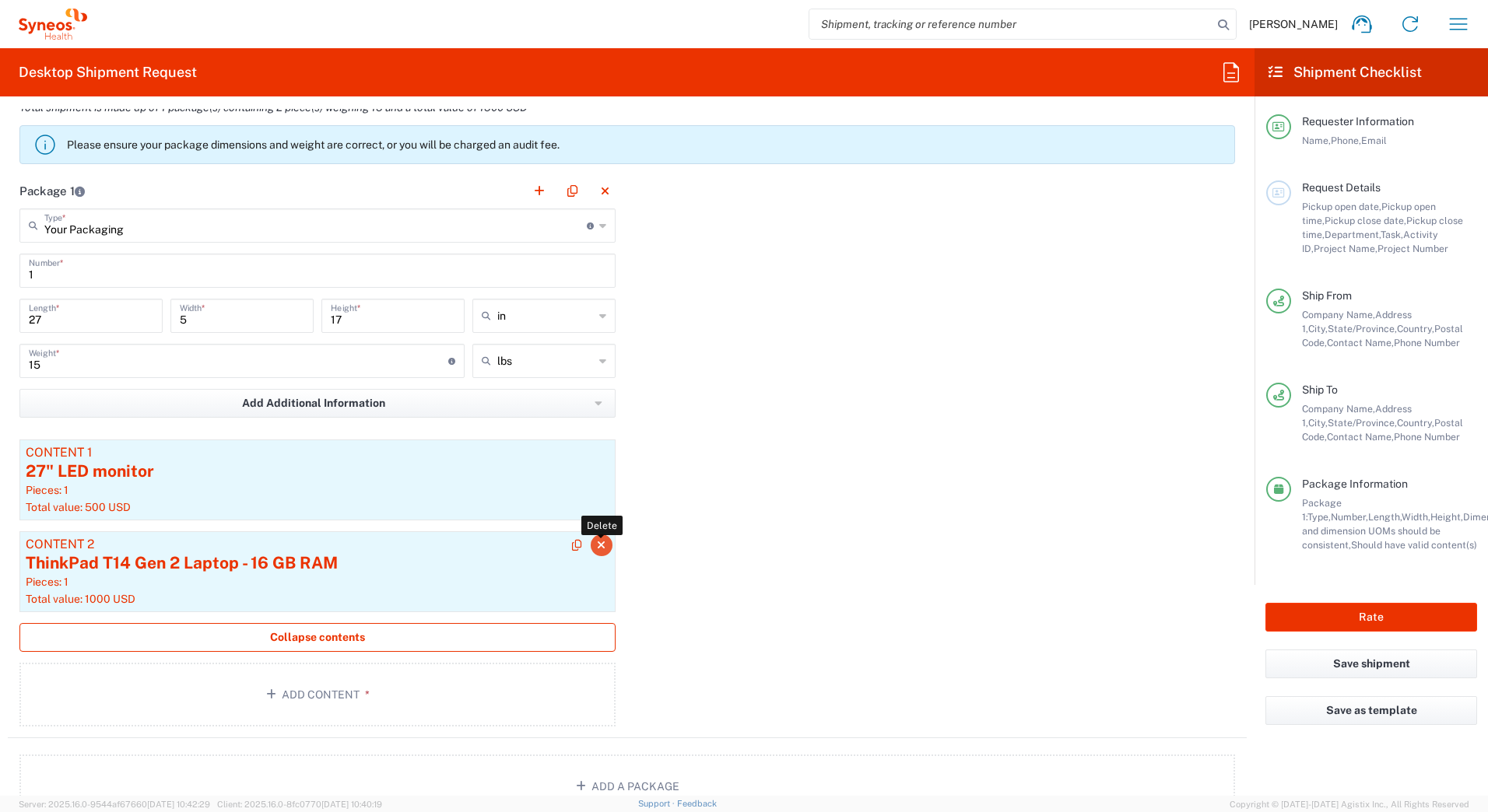
click at [597, 543] on icon "button" at bounding box center [601, 546] width 9 height 11
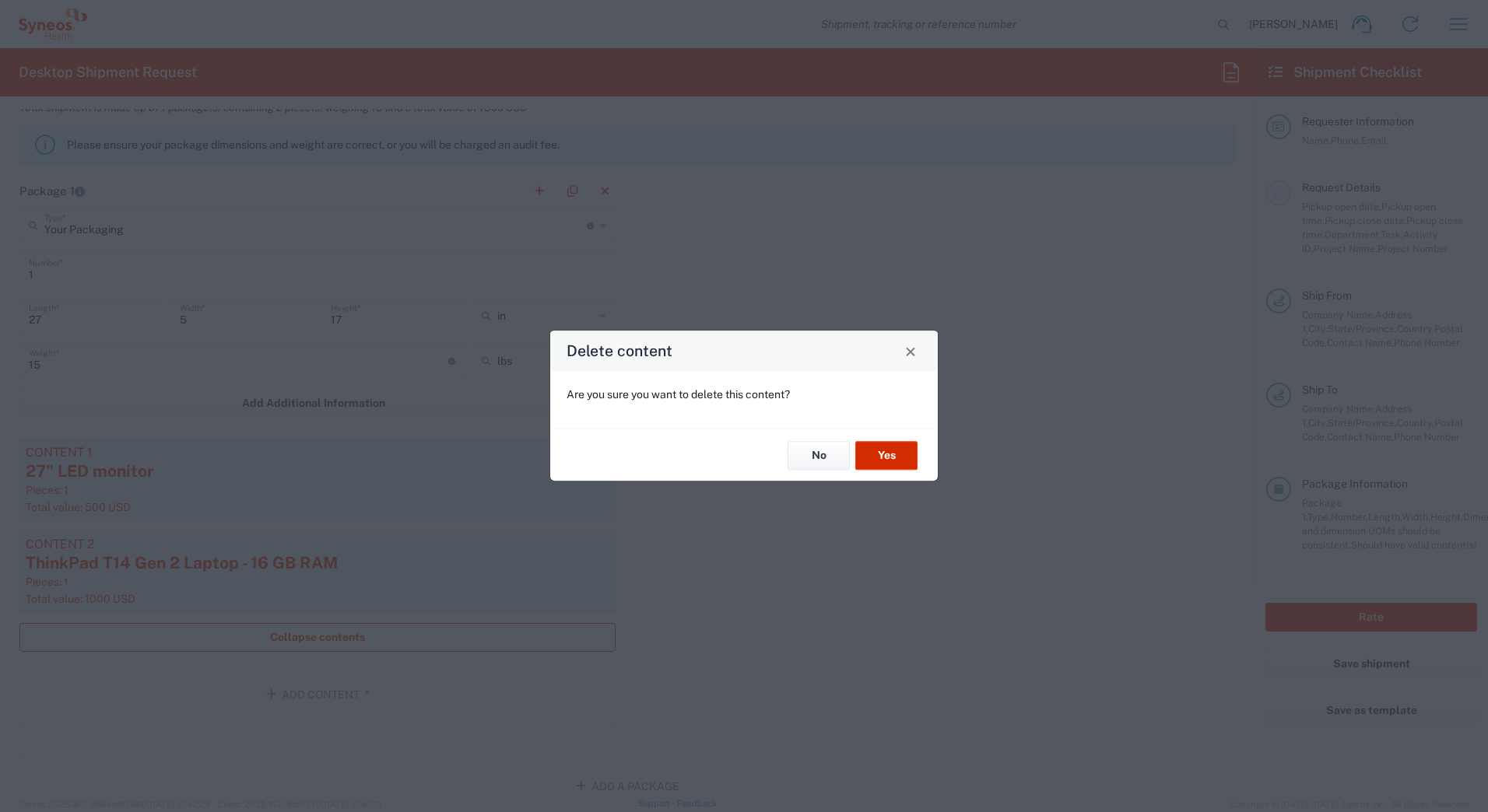
click at [892, 449] on button "Yes" at bounding box center [886, 455] width 62 height 28
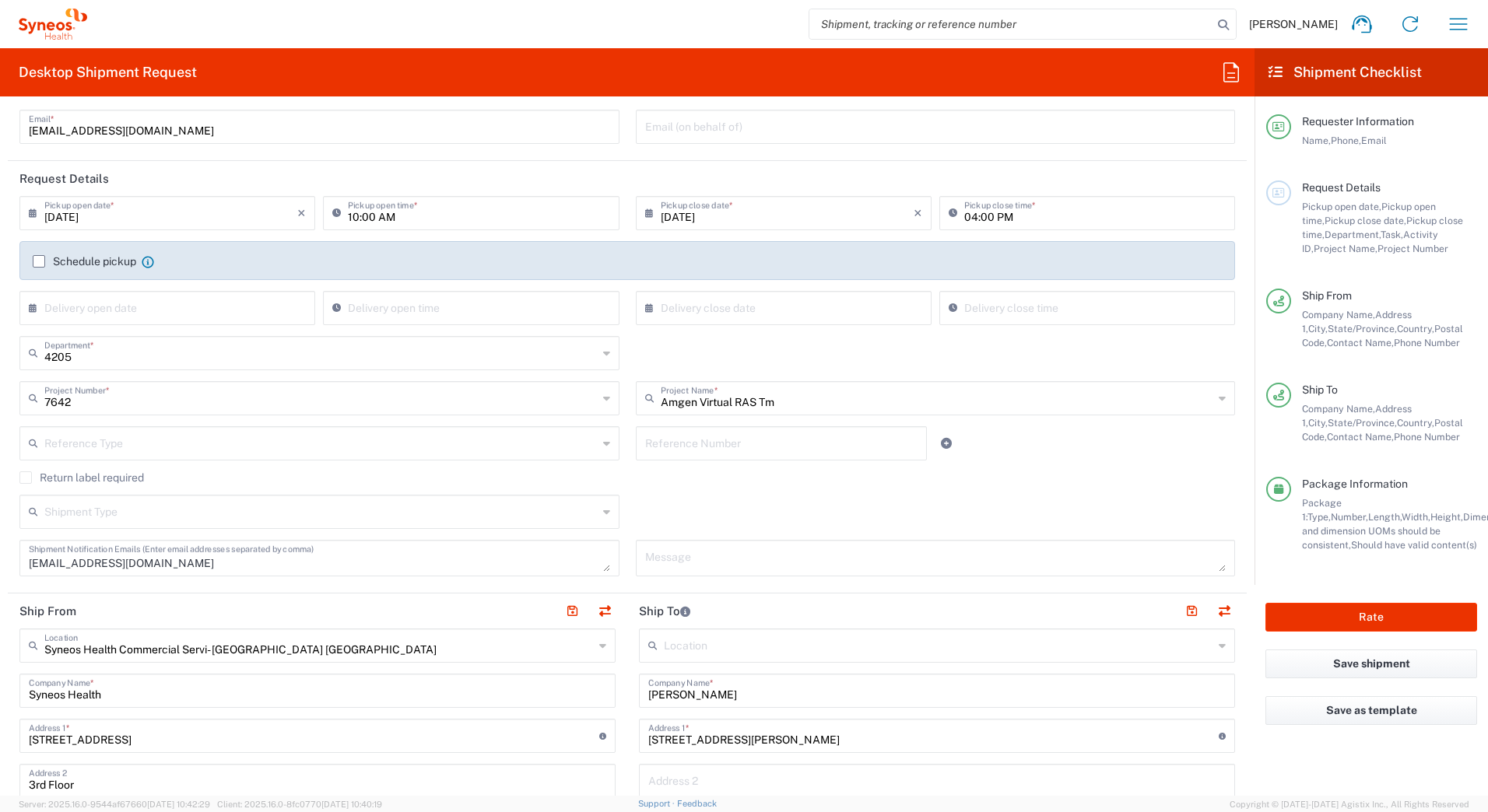
scroll to position [0, 0]
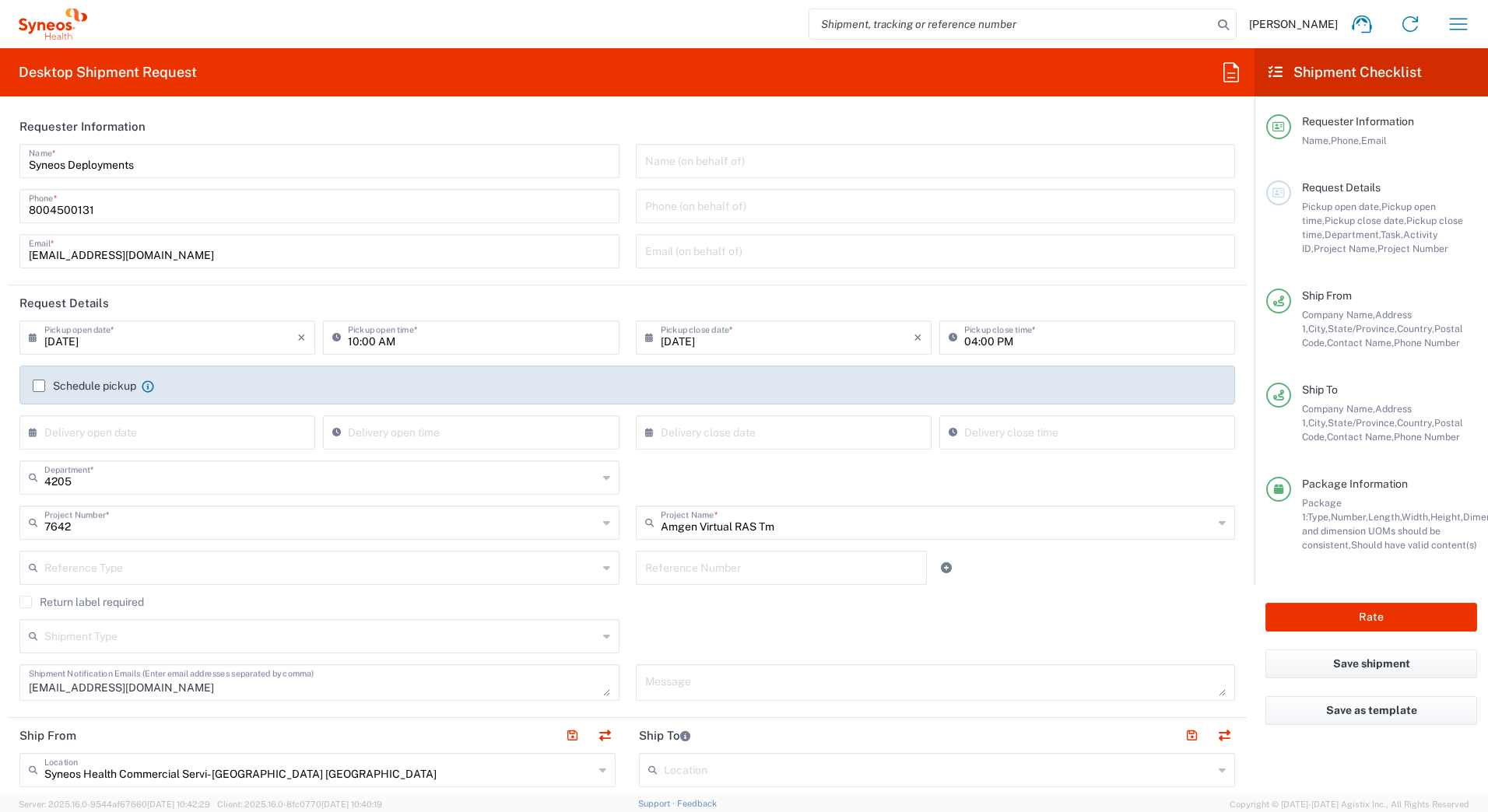
click at [348, 335] on input "10:00 AM" at bounding box center [478, 336] width 262 height 27
type input "11:00 AM"
click at [1326, 615] on button "Rate" at bounding box center [1371, 617] width 212 height 28
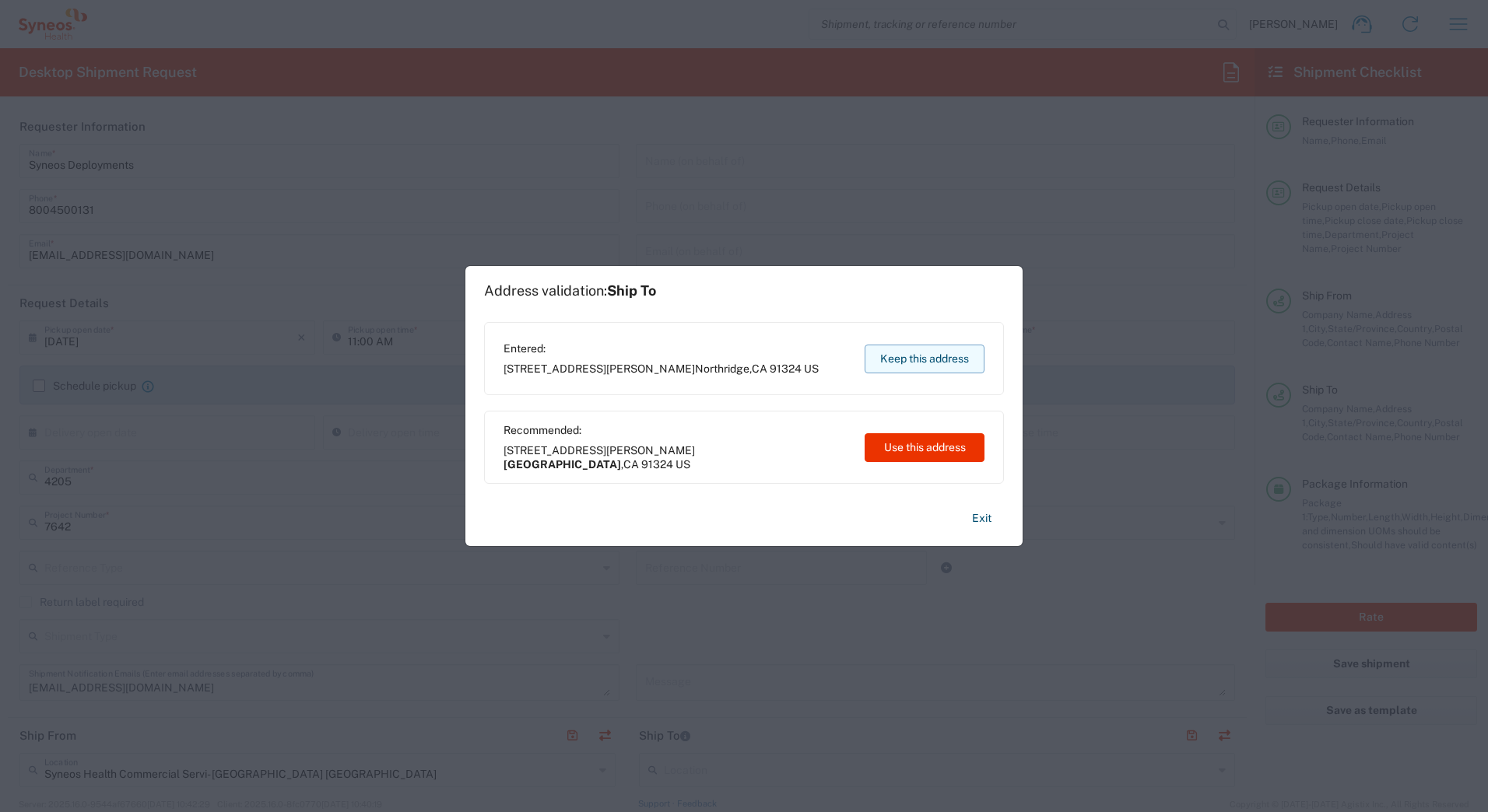
click at [901, 358] on button "Keep this address" at bounding box center [925, 359] width 120 height 28
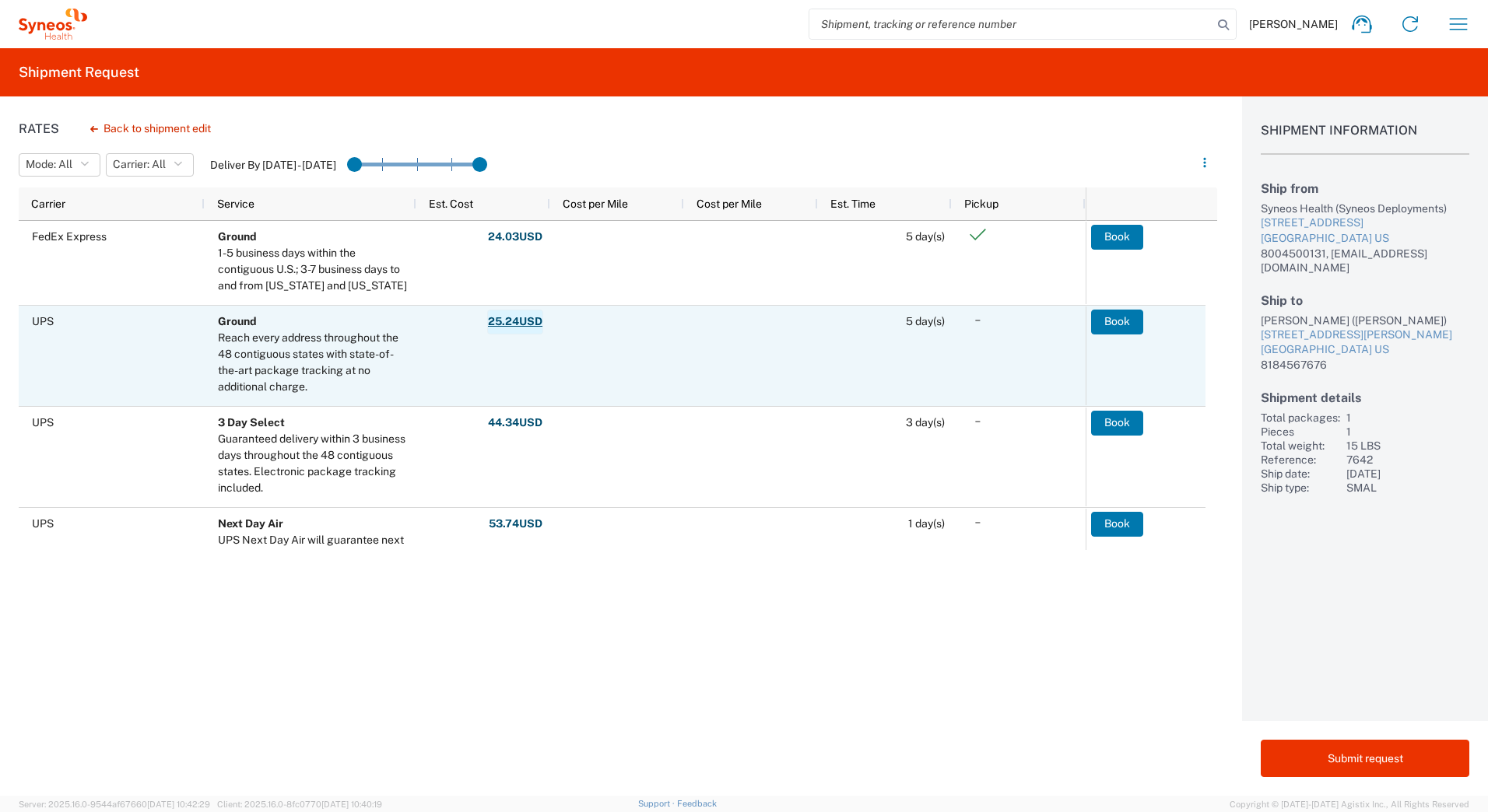
scroll to position [77, 0]
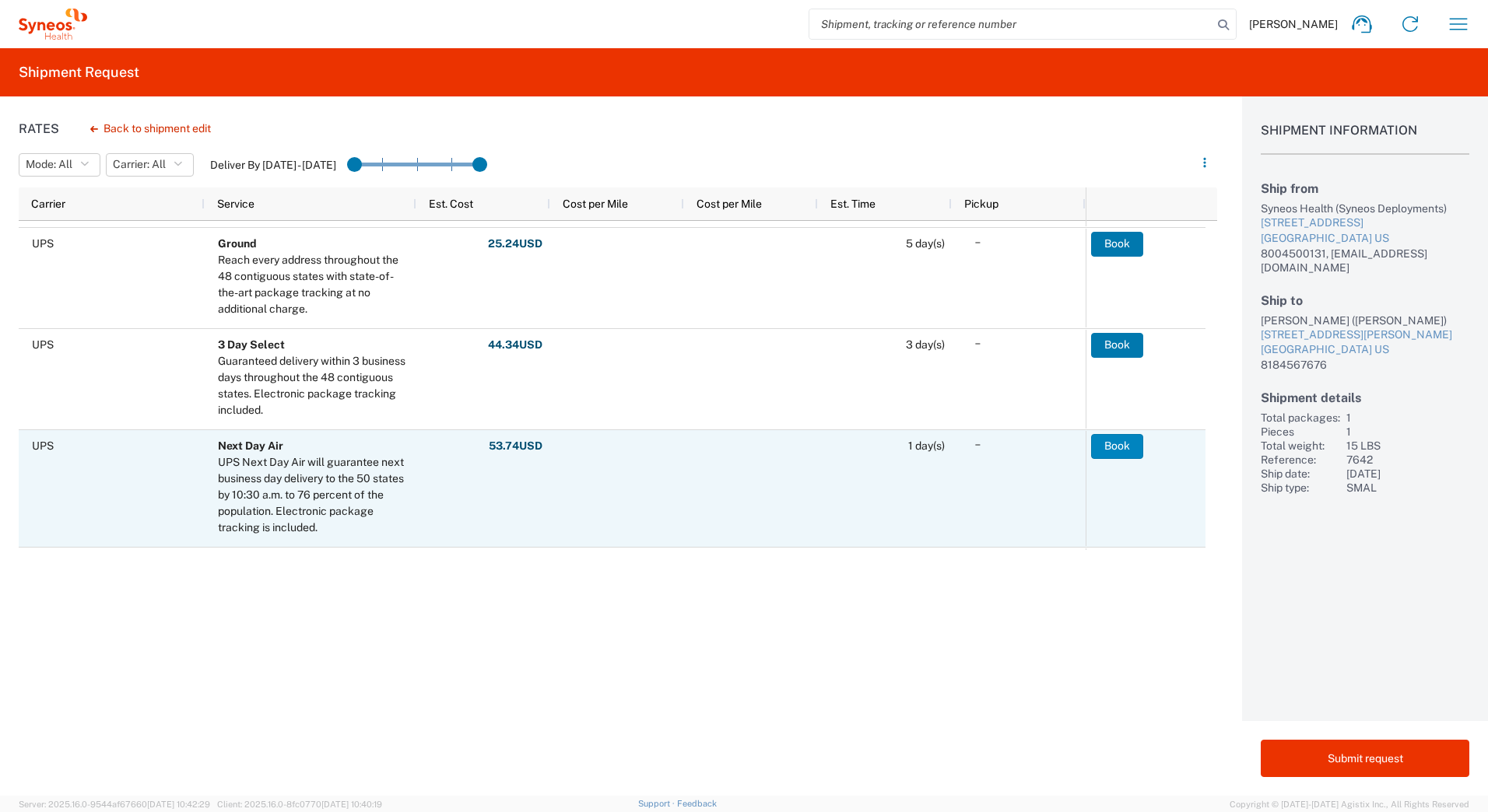
click at [1121, 442] on button "Book" at bounding box center [1117, 447] width 52 height 25
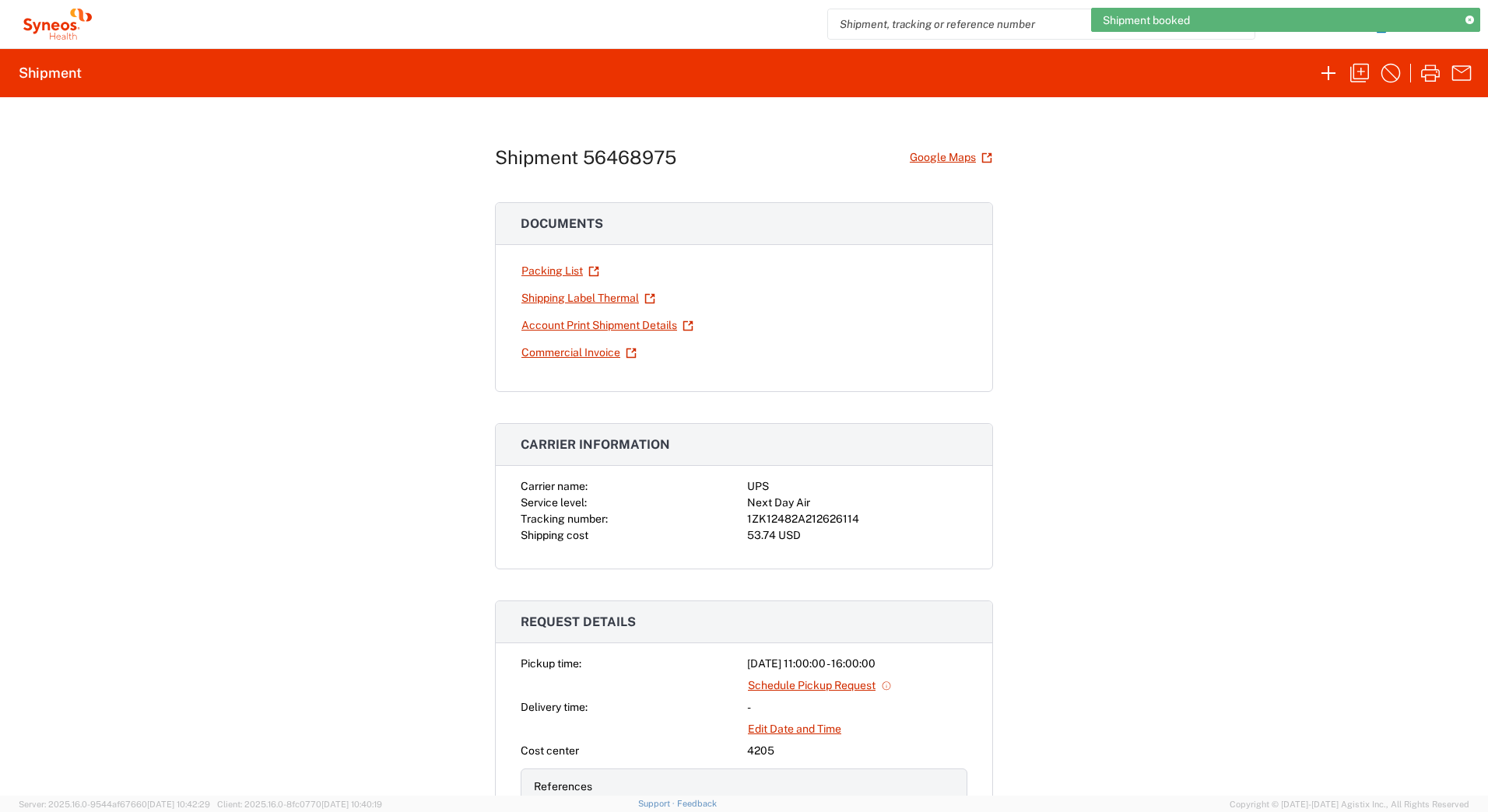
click at [817, 517] on div "1ZK12482A212626114" at bounding box center [857, 519] width 220 height 17
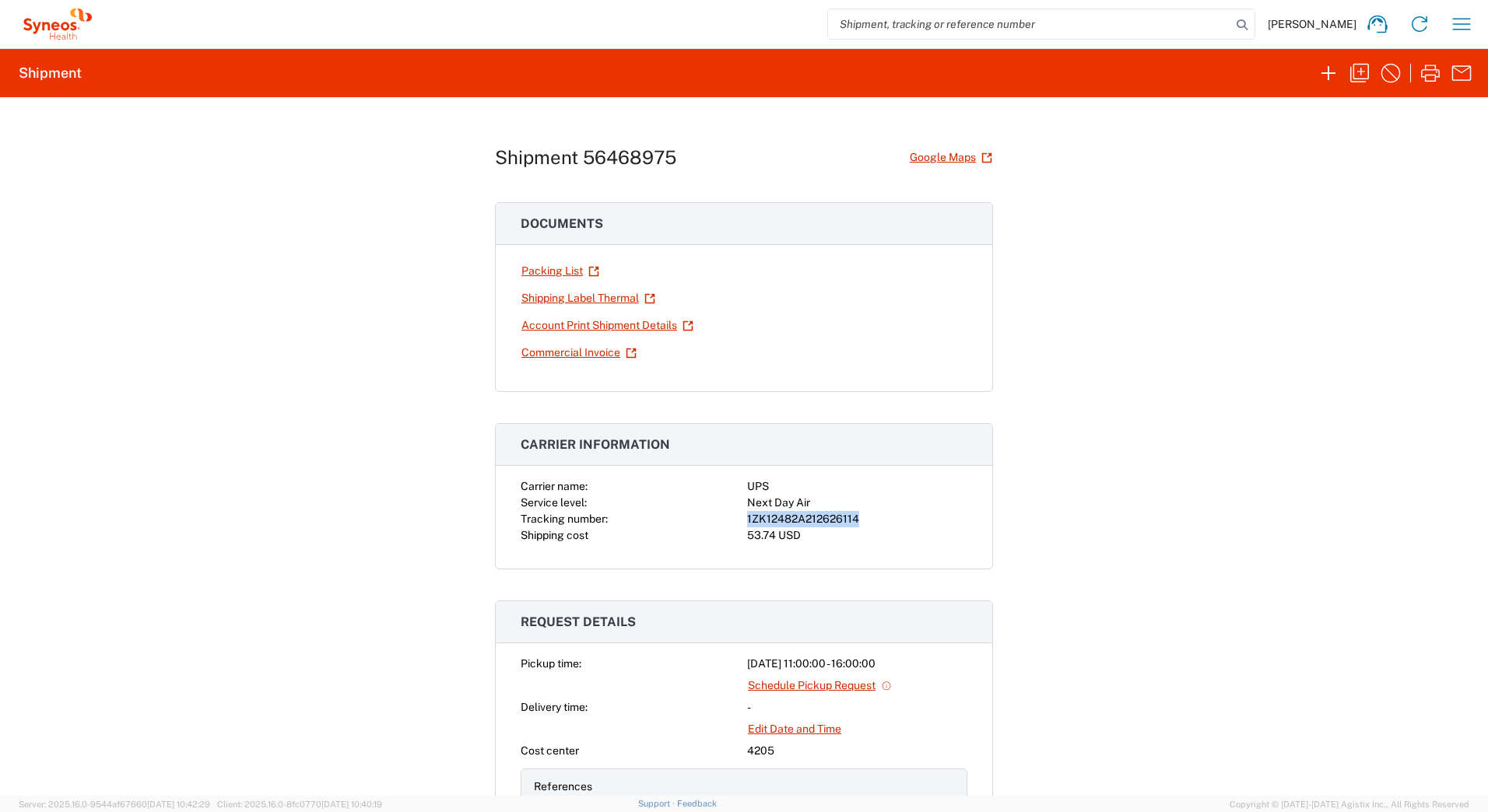
copy div "1ZK12482A212626114"
click at [537, 298] on link "Shipping Label Thermal" at bounding box center [588, 298] width 135 height 27
click at [1361, 72] on icon "button" at bounding box center [1360, 73] width 19 height 19
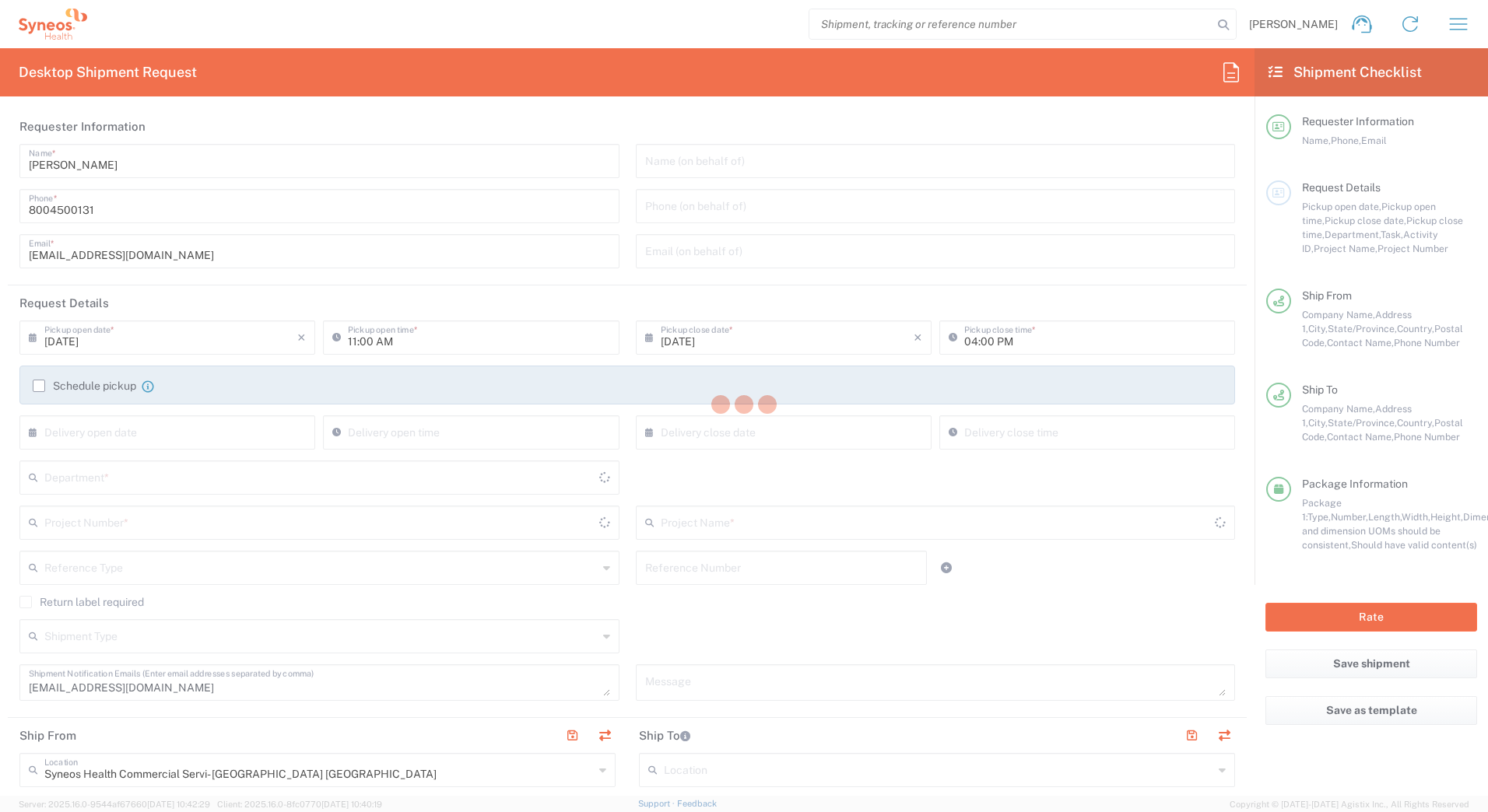
type input "4205"
type input "7642"
type input "Amgen Virtual RAS Tm"
type input "[US_STATE]"
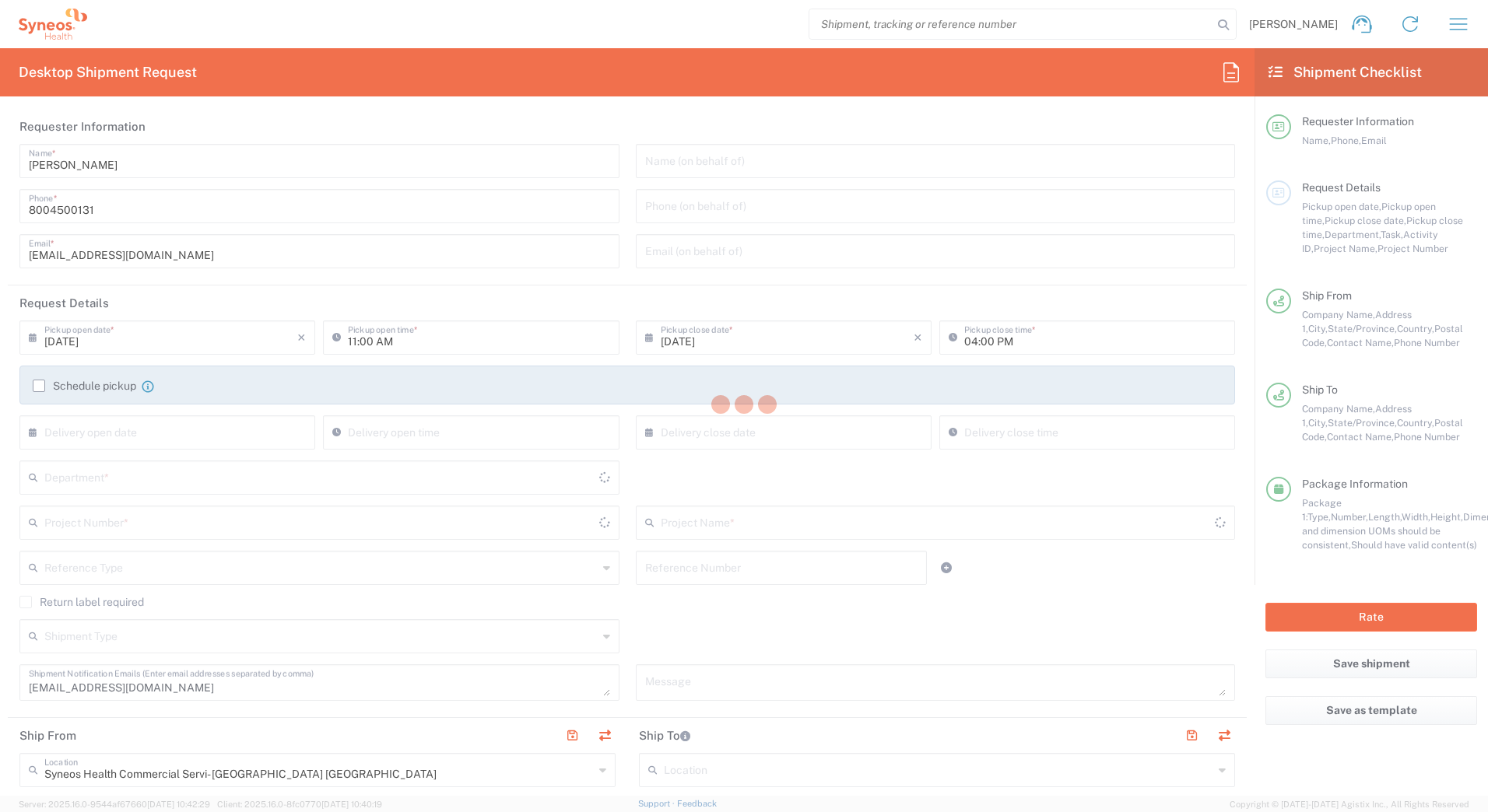
type input "Your Packaging"
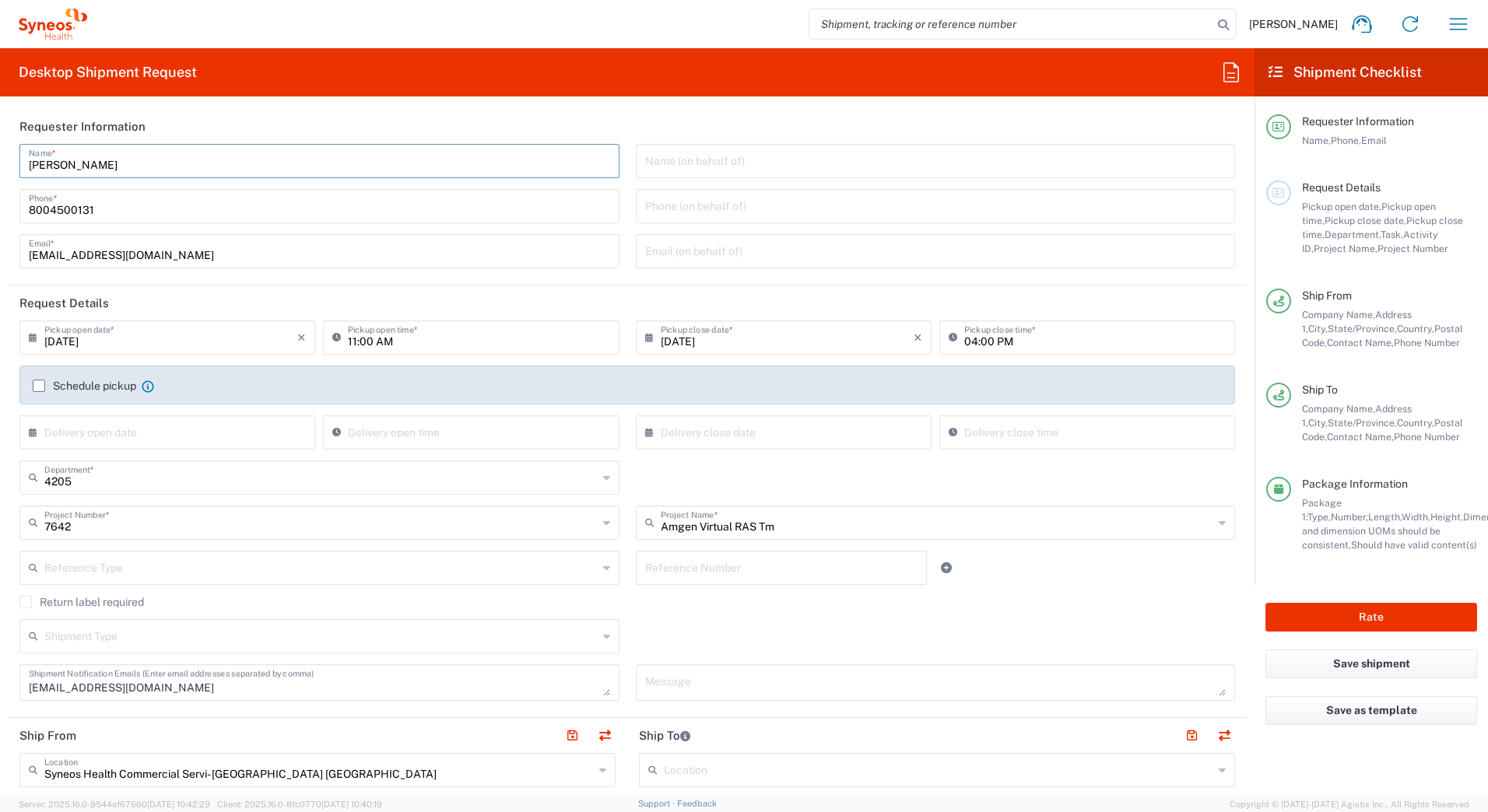
drag, startPoint x: 110, startPoint y: 154, endPoint x: -3, endPoint y: 155, distance: 113.0
click at [0, 155] on html "David Horvath Home Shipment estimator Shipment tracking Desktop shipment reques…" at bounding box center [744, 406] width 1488 height 812
paste input "Syneos Deployments"
type input "Syneos Deployments"
click at [1344, 619] on button "Rate" at bounding box center [1371, 617] width 212 height 28
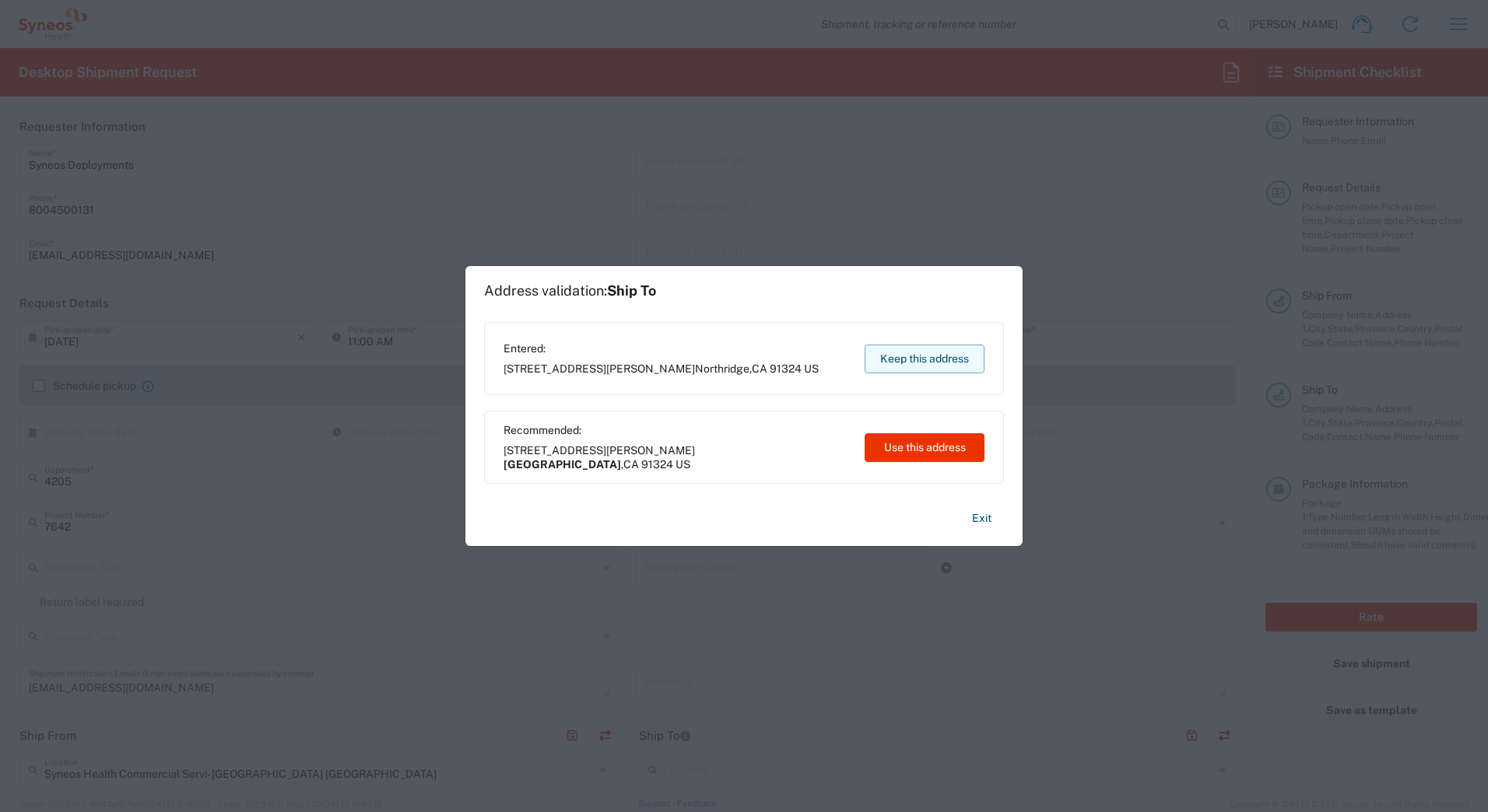
click at [903, 362] on button "Keep this address" at bounding box center [925, 359] width 120 height 28
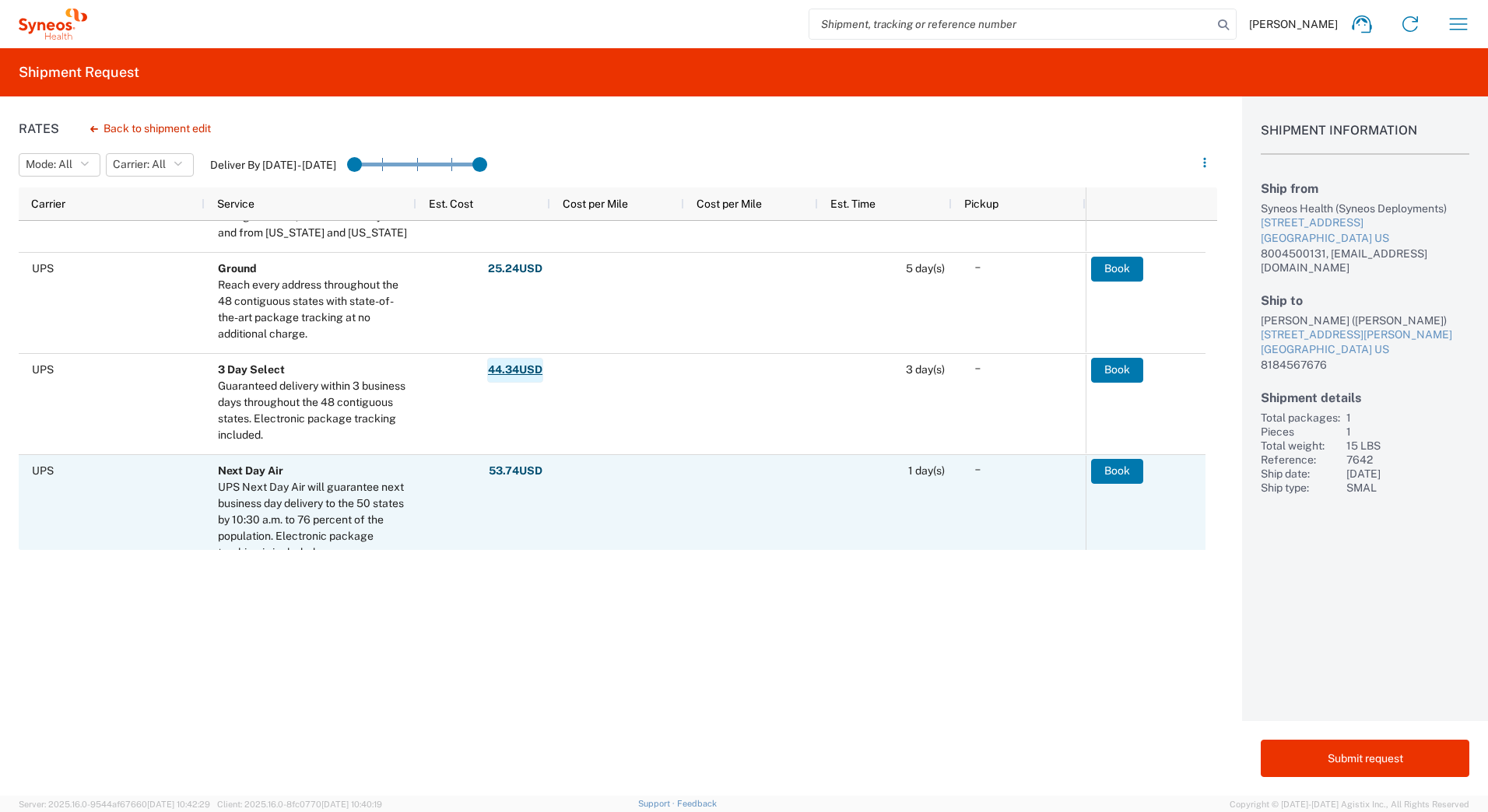
scroll to position [77, 0]
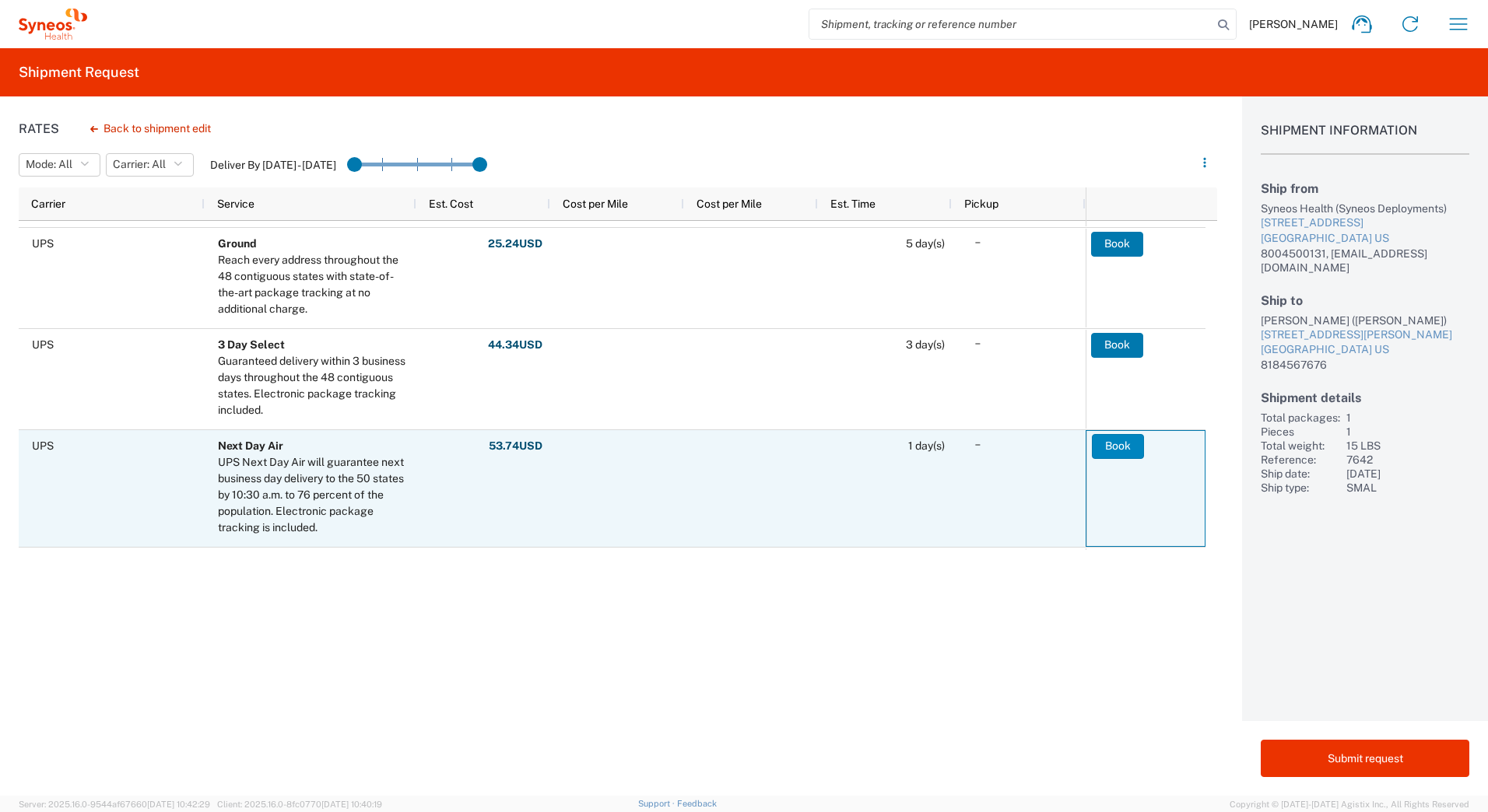
click at [1109, 447] on button "Book" at bounding box center [1118, 447] width 52 height 25
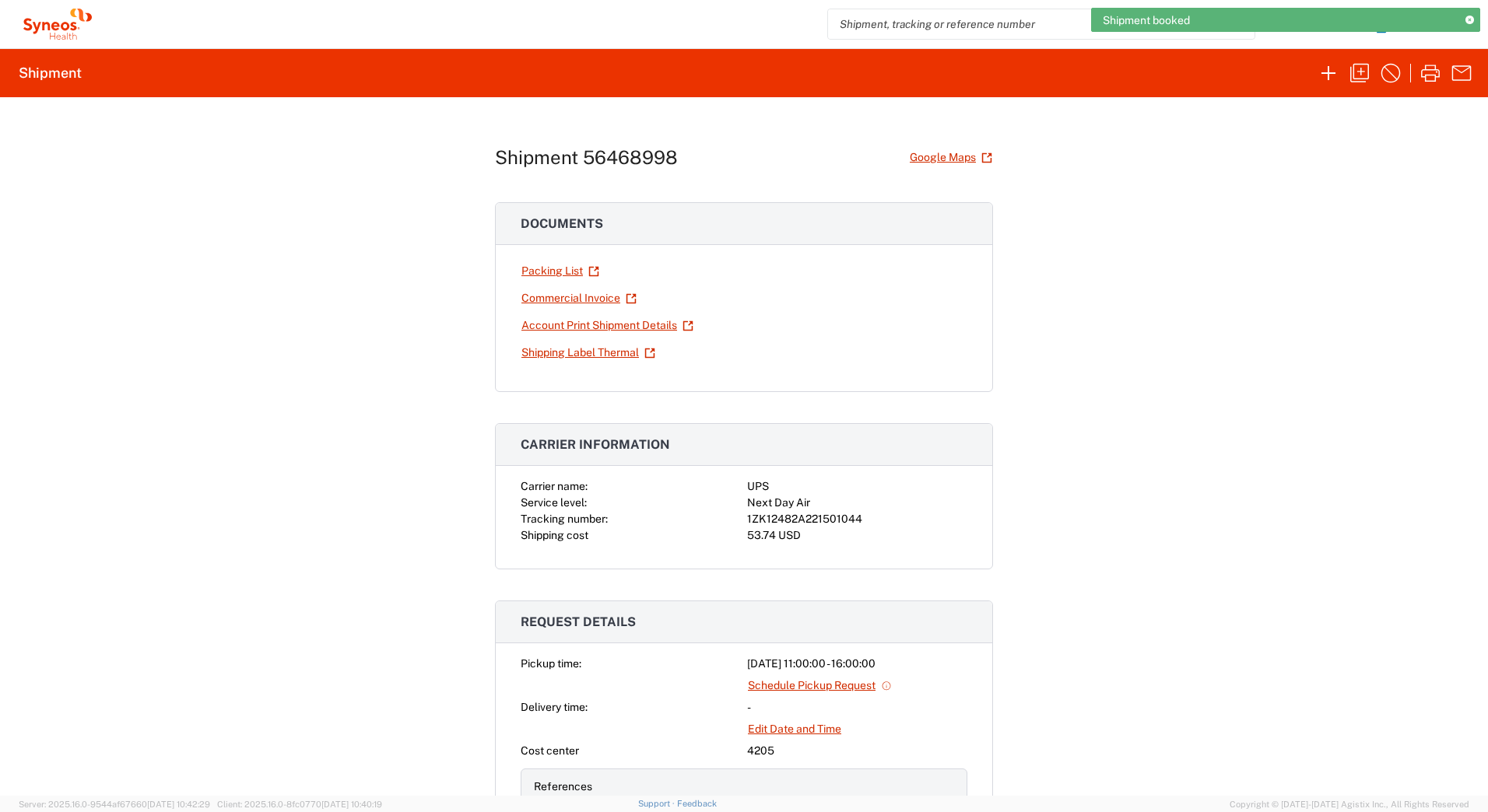
click at [792, 519] on div "1ZK12482A221501044" at bounding box center [857, 519] width 220 height 17
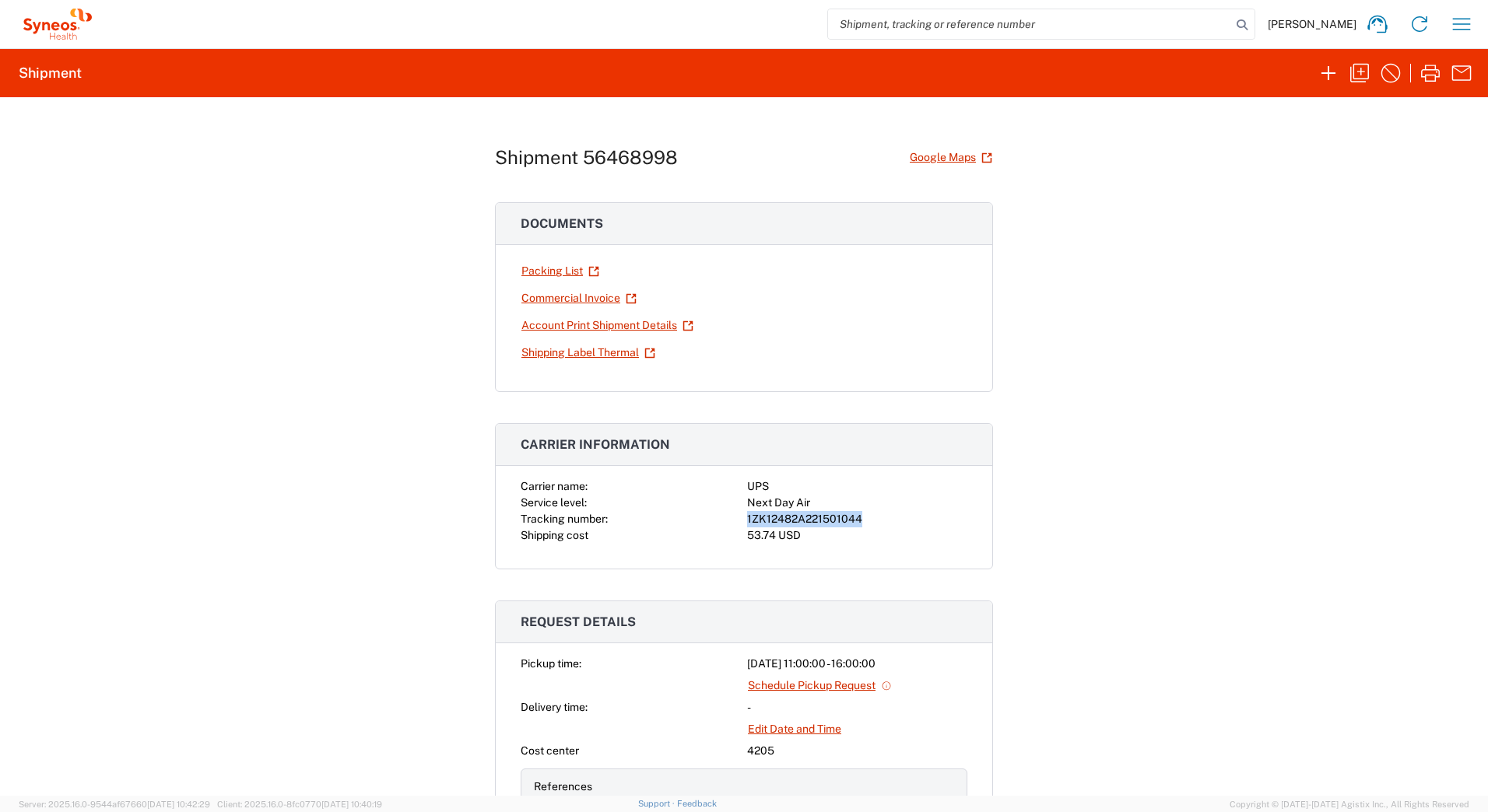
copy div "1ZK12482A221501044"
click at [1433, 78] on icon "button" at bounding box center [1430, 73] width 25 height 25
click at [1455, 23] on icon "button" at bounding box center [1462, 24] width 25 height 25
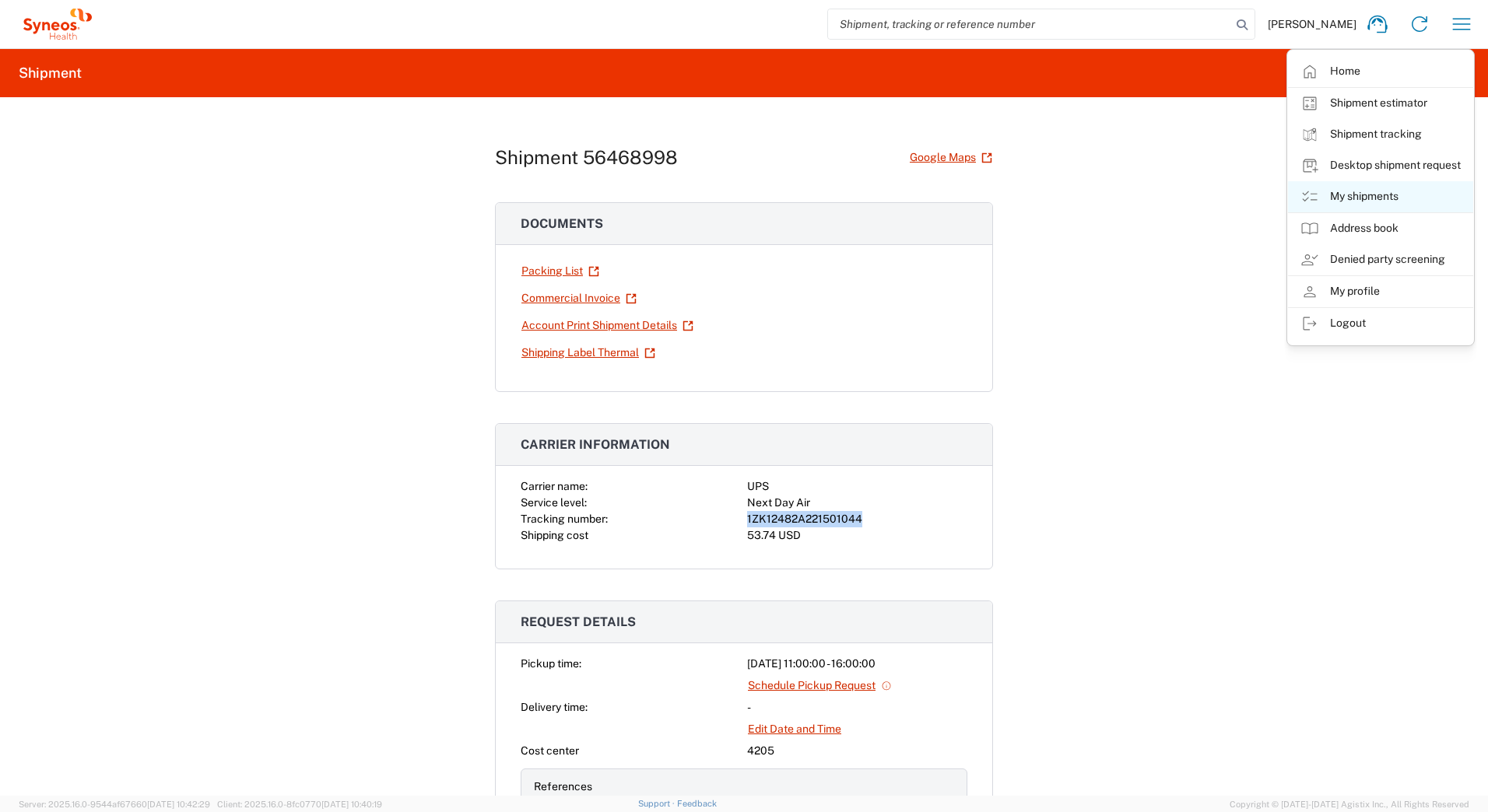
click at [1355, 198] on link "My shipments" at bounding box center [1381, 196] width 185 height 31
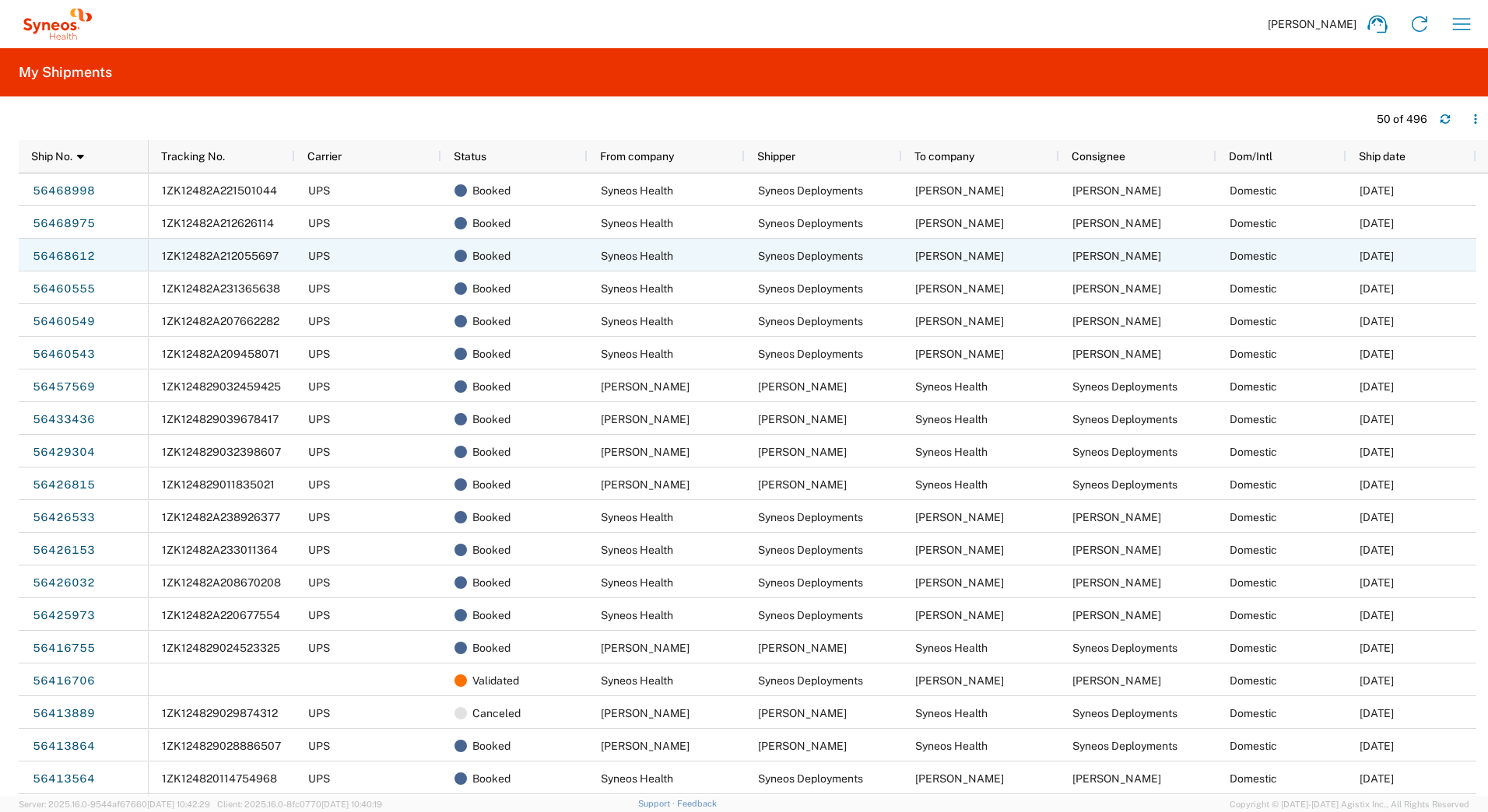
click at [237, 256] on span "1ZK12482A212055697" at bounding box center [220, 256] width 117 height 13
click at [262, 251] on span "1ZK12482A212055697" at bounding box center [220, 256] width 117 height 13
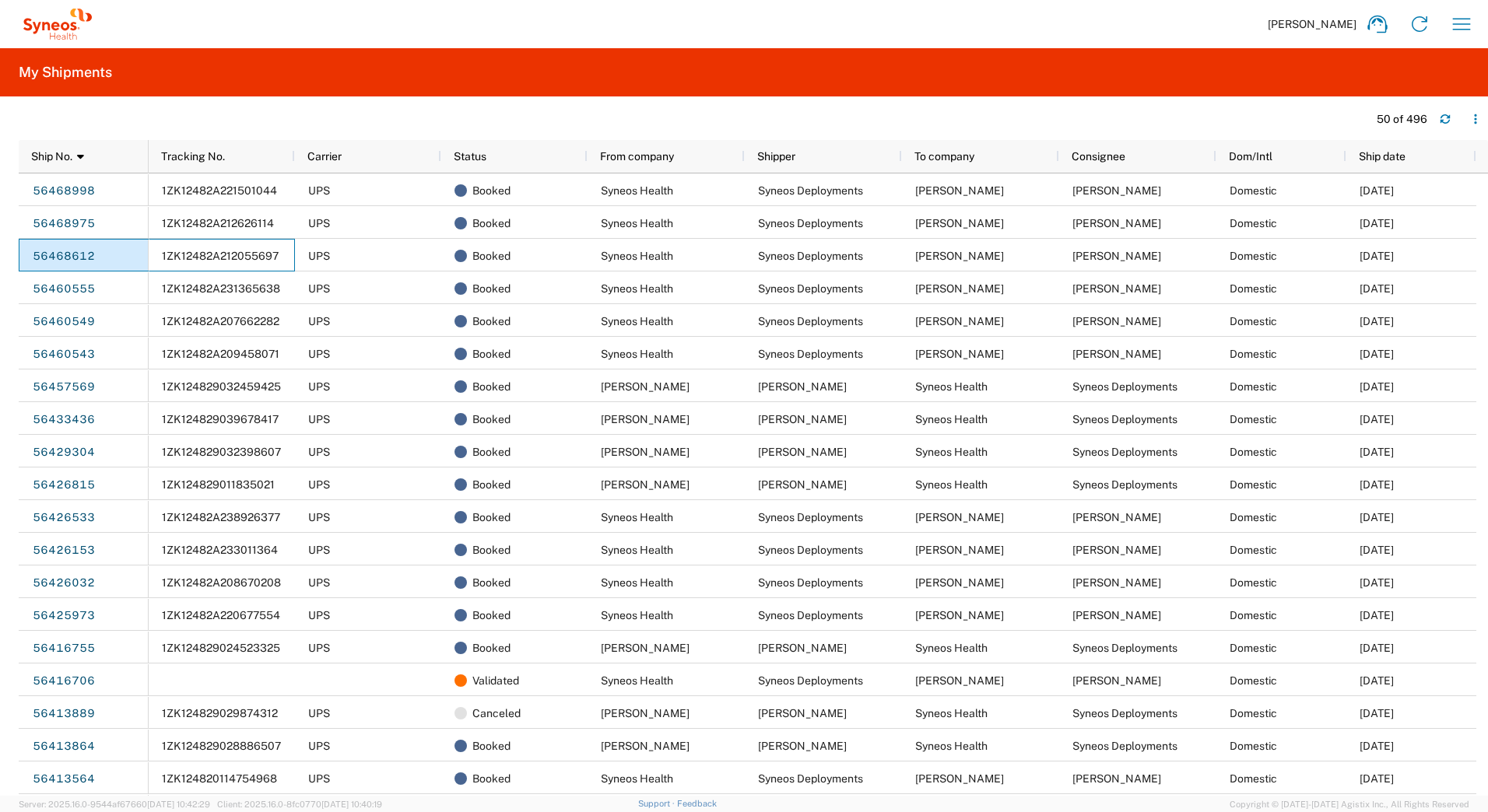
drag, startPoint x: 275, startPoint y: 250, endPoint x: 137, endPoint y: 254, distance: 138.1
click at [137, 254] on div "56468998 56468975 56468612 56460555 56460549 56460543 56457569 56433436 5642930…" at bounding box center [748, 485] width 1458 height 622
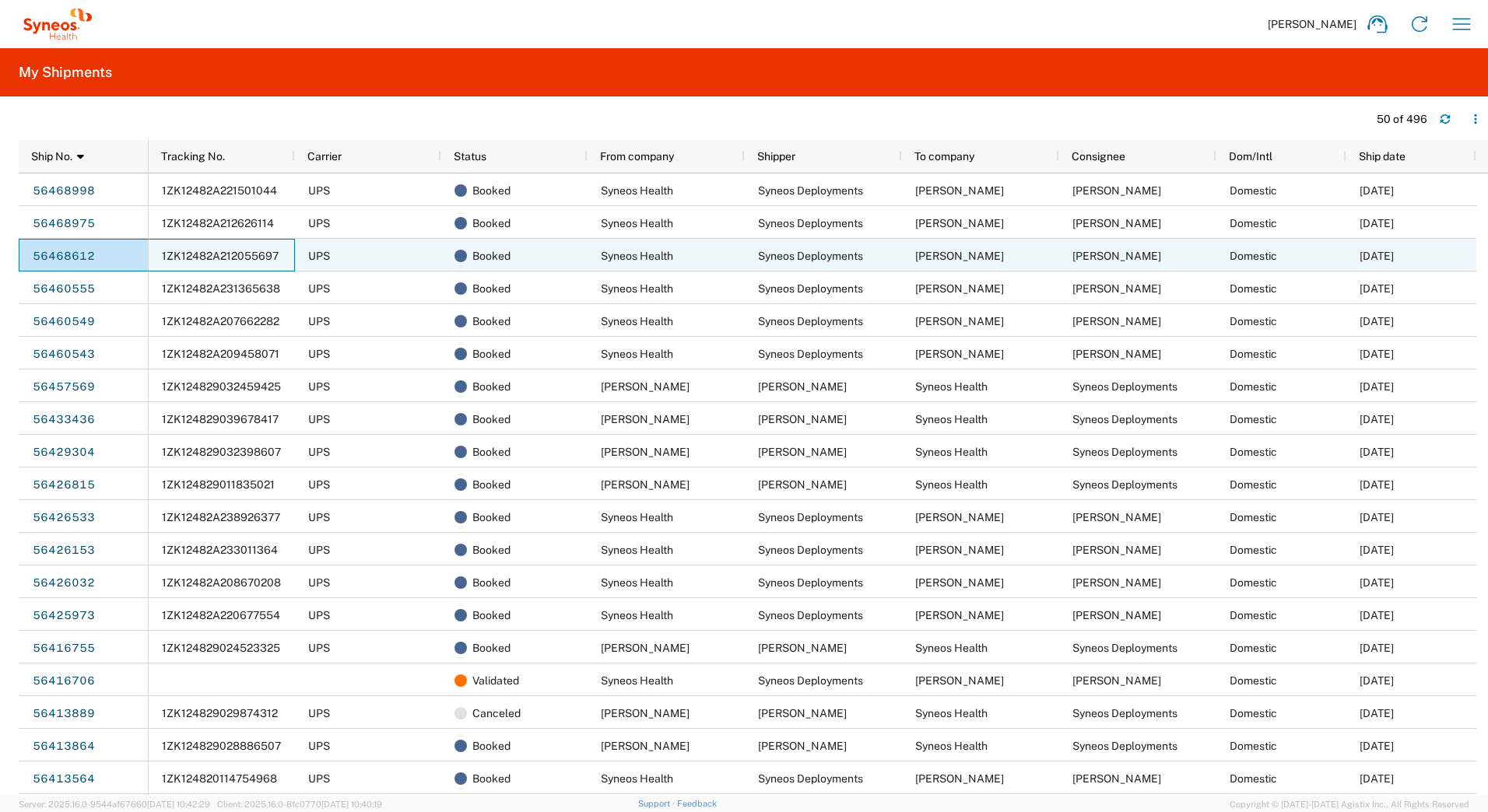
click at [251, 258] on span "1ZK12482A212055697" at bounding box center [220, 256] width 117 height 13
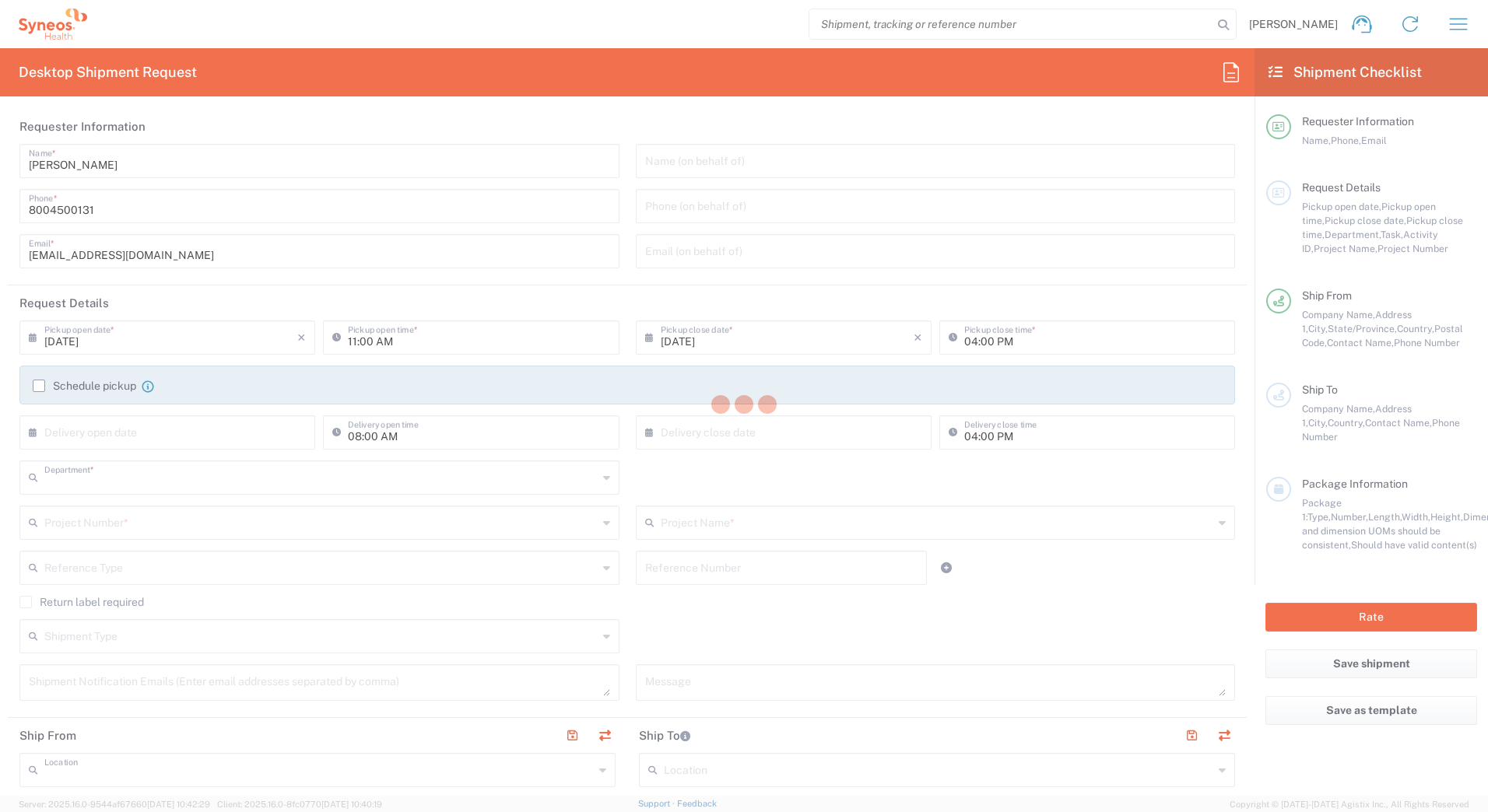
type input "4205"
type input "Syneos Health Commercial Servi- [GEOGRAPHIC_DATA] [GEOGRAPHIC_DATA]"
type input "[US_STATE]"
type input "[GEOGRAPHIC_DATA]"
